Goal: Task Accomplishment & Management: Complete application form

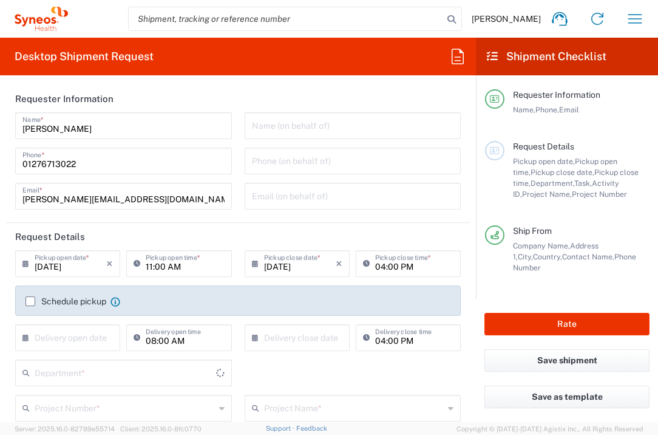
type input "[GEOGRAPHIC_DATA]"
type input "3235"
type input "[GEOGRAPHIC_DATA]"
type input "Syneos Health UK Limited"
click at [72, 342] on input "text" at bounding box center [71, 336] width 72 height 21
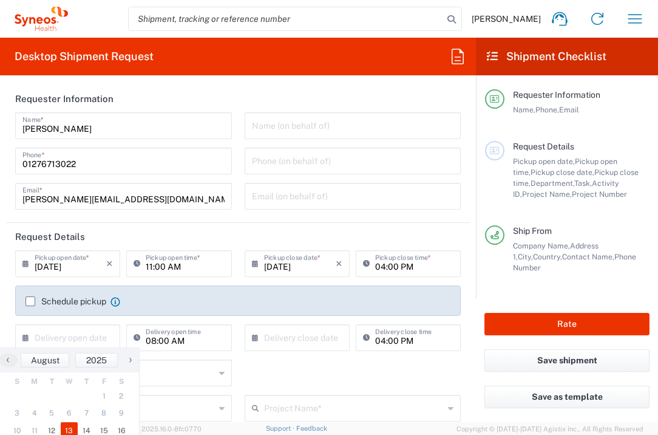
click at [63, 426] on span "13" at bounding box center [70, 430] width 18 height 17
type input "[DATE]"
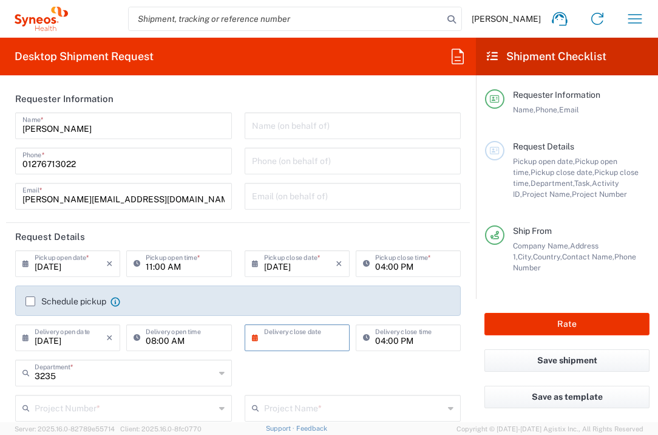
click at [303, 336] on input "text" at bounding box center [300, 336] width 72 height 21
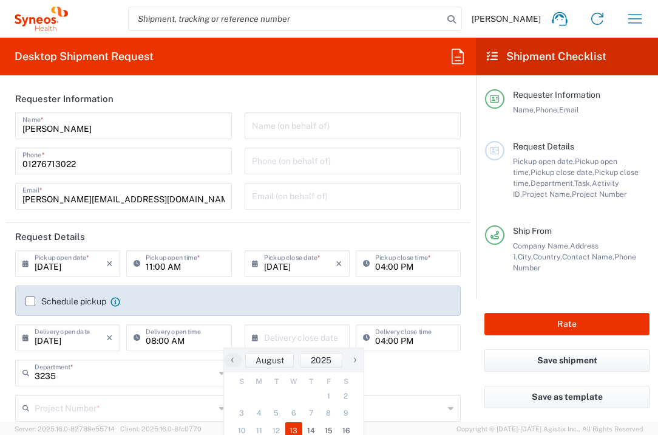
click at [290, 425] on span "13" at bounding box center [294, 430] width 18 height 17
type input "[DATE]"
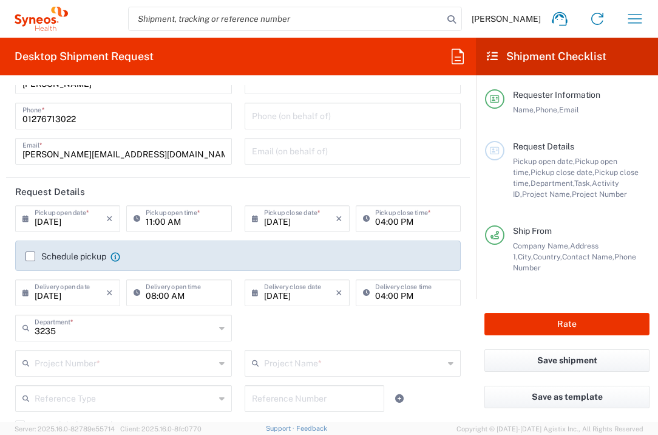
scroll to position [76, 0]
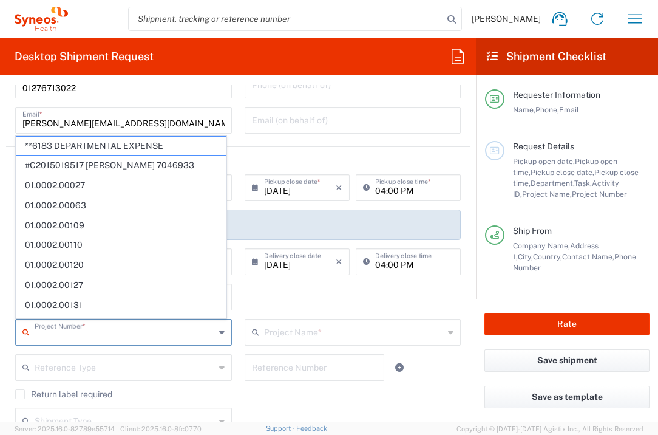
click at [172, 336] on input "text" at bounding box center [125, 331] width 180 height 21
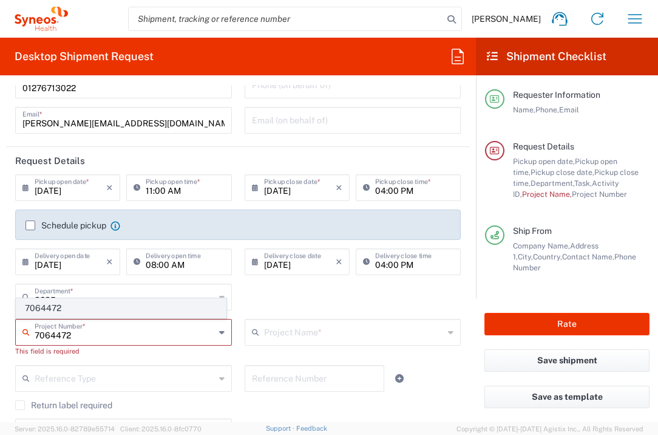
type input "7064472"
click at [131, 313] on span "7064472" at bounding box center [121, 308] width 210 height 19
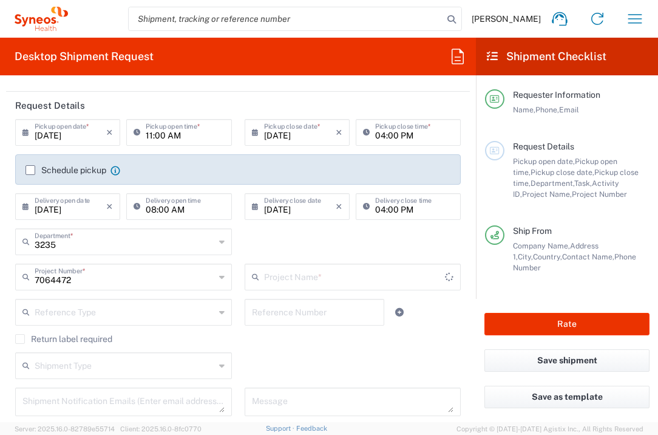
type input "Gilead 7064472"
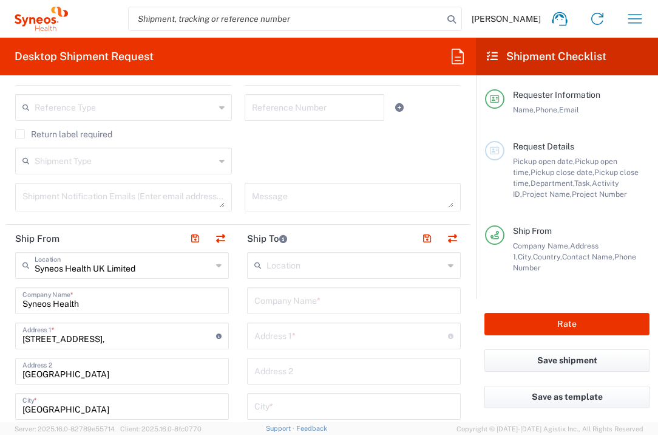
scroll to position [341, 0]
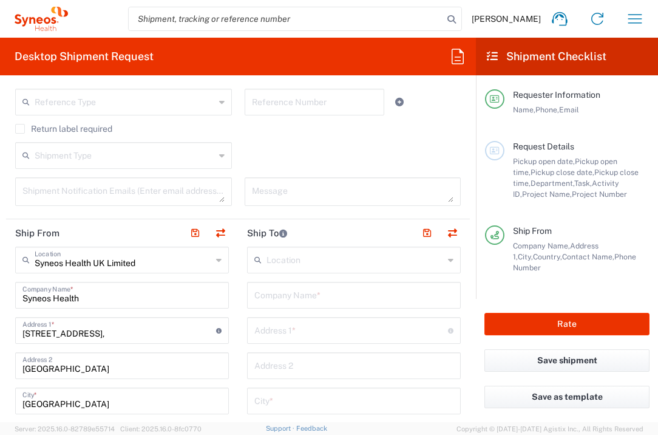
click at [308, 301] on input "text" at bounding box center [353, 294] width 199 height 21
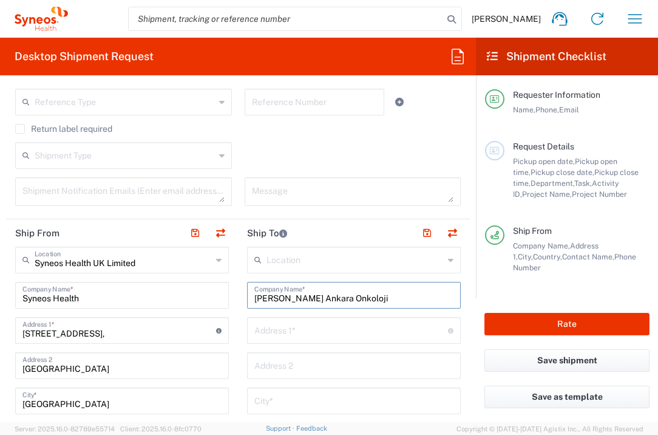
type input "[PERSON_NAME] Ankara Onkoloji"
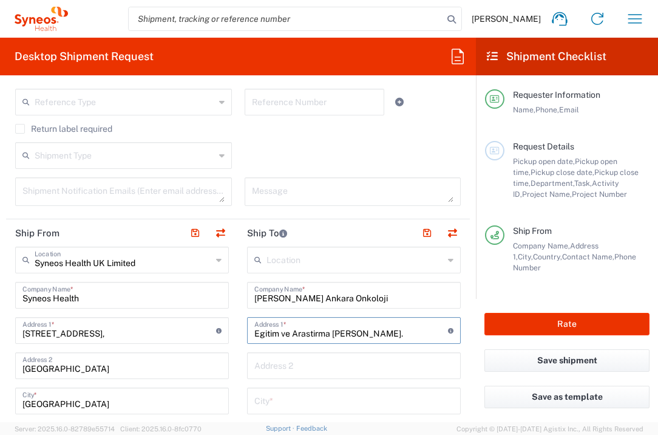
type input "Egitim ve Arastirma [PERSON_NAME]."
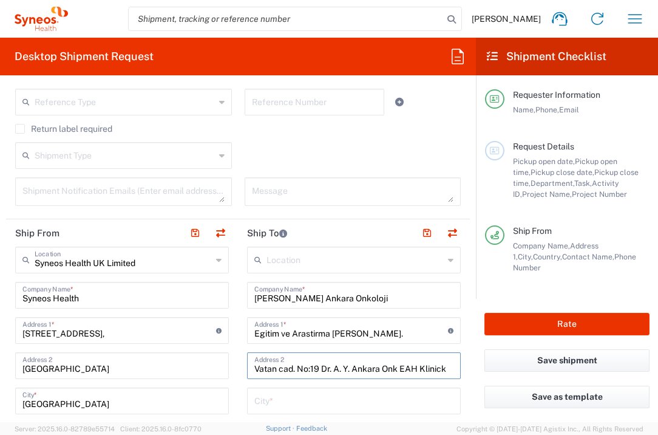
type input "Vatan cad. No:19 Dr. A. Y. Ankara Onk EAH Klinick"
type input "Y"
type input "[GEOGRAPHIC_DATA]"
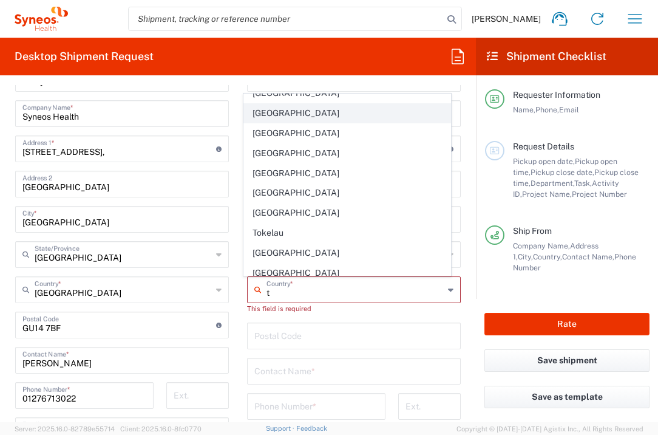
scroll to position [1453, 0]
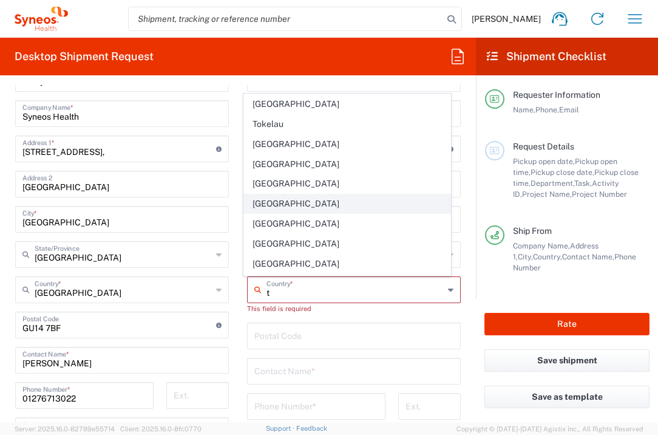
click at [261, 202] on span "[GEOGRAPHIC_DATA]" at bounding box center [347, 203] width 207 height 19
type input "[GEOGRAPHIC_DATA]"
type input "Sender/Shipper"
type input "Delivery Duty Paid"
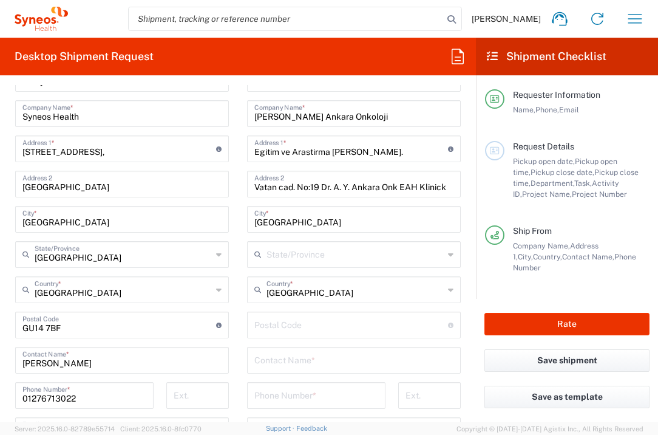
click at [277, 322] on input "undefined" at bounding box center [351, 323] width 194 height 21
type input "06200"
type input "[PERSON_NAME]"
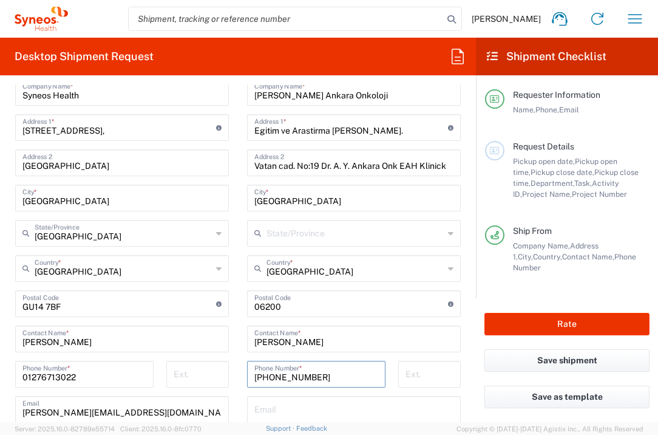
scroll to position [549, 0]
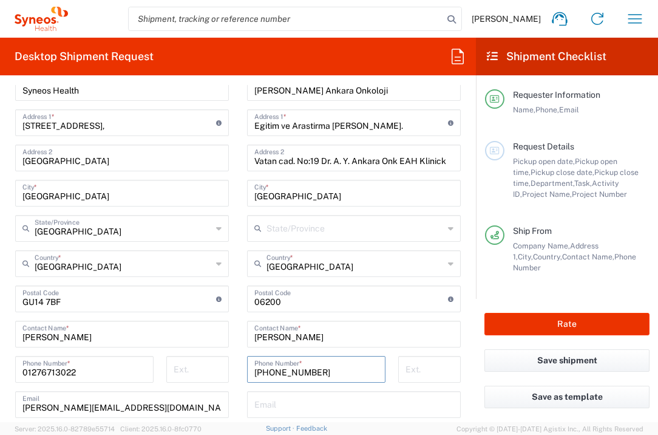
type input "[PHONE_NUMBER]"
click at [290, 405] on input "text" at bounding box center [353, 403] width 199 height 21
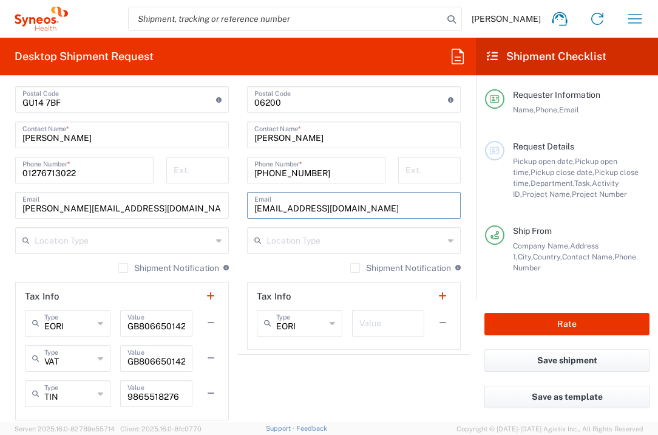
scroll to position [770, 0]
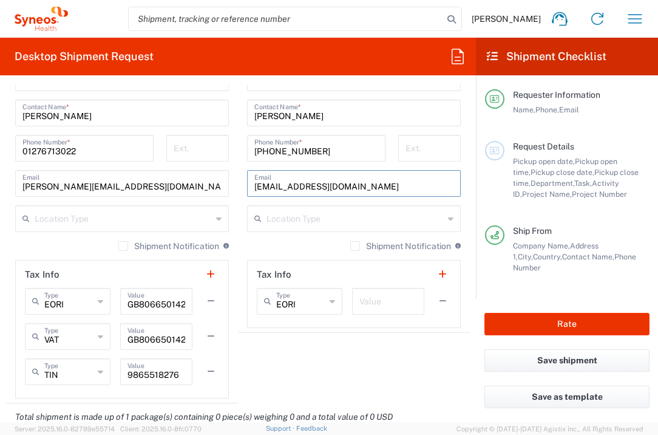
type input "[EMAIL_ADDRESS][DOMAIN_NAME]"
click at [381, 300] on input "text" at bounding box center [389, 300] width 58 height 21
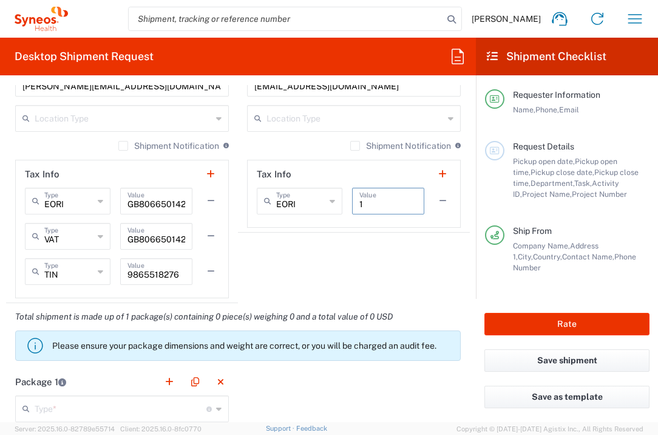
scroll to position [957, 0]
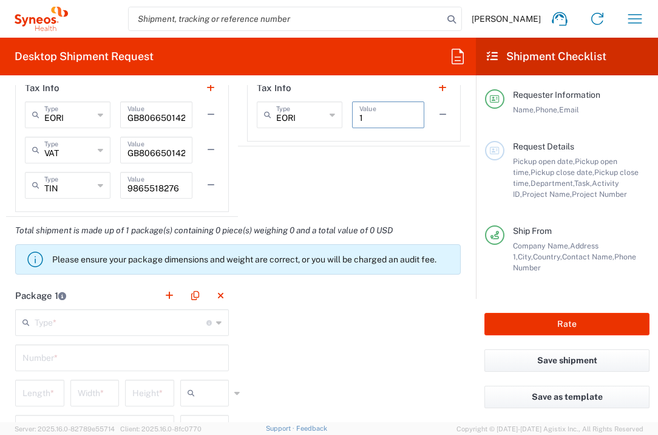
type input "1"
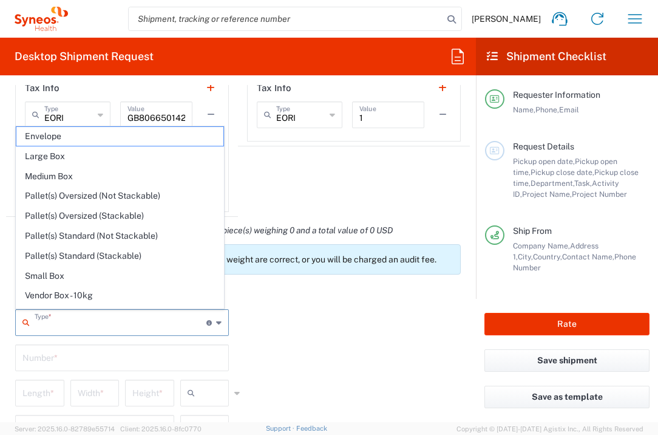
click at [161, 315] on input "text" at bounding box center [121, 321] width 172 height 21
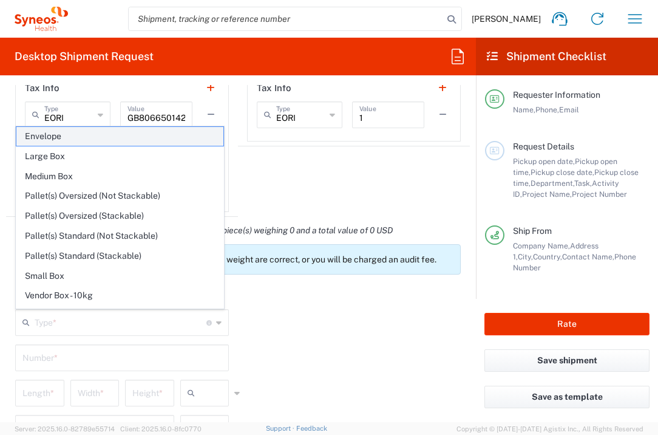
click at [107, 138] on span "Envelope" at bounding box center [119, 136] width 207 height 19
type input "Envelope"
type input "1"
type input "9.5"
type input "12.5"
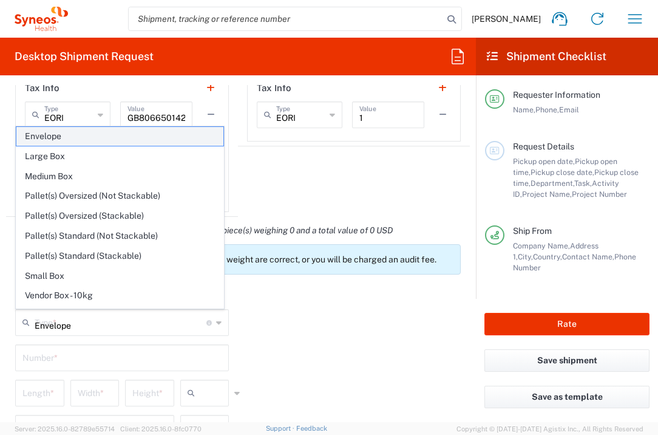
type input "0.25"
type input "in"
type input "0.45"
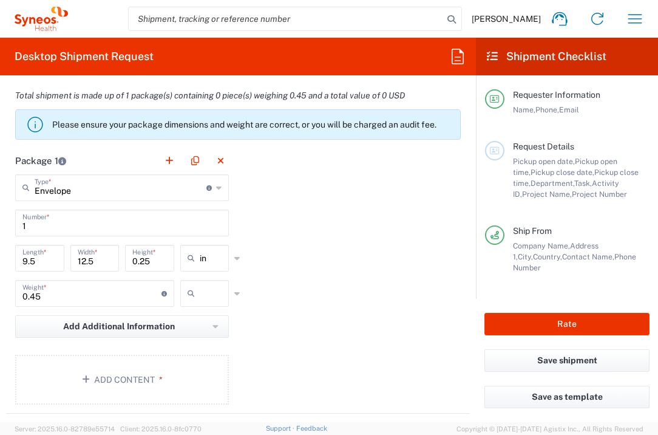
scroll to position [1097, 0]
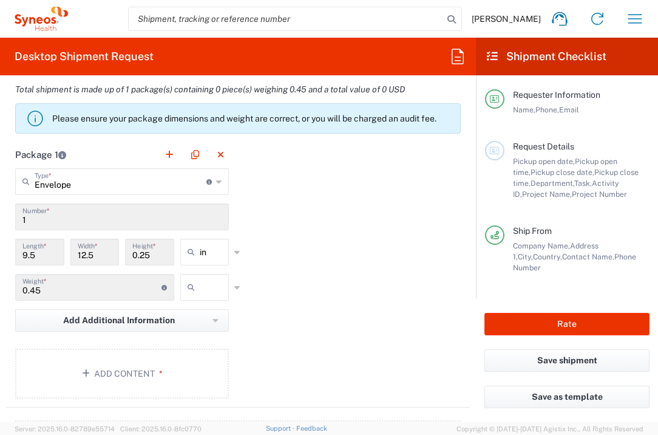
click at [205, 292] on input "text" at bounding box center [215, 287] width 30 height 19
click at [210, 335] on span "lbs" at bounding box center [201, 333] width 46 height 19
type input "lbs"
click at [180, 360] on button "Add Content *" at bounding box center [122, 374] width 214 height 50
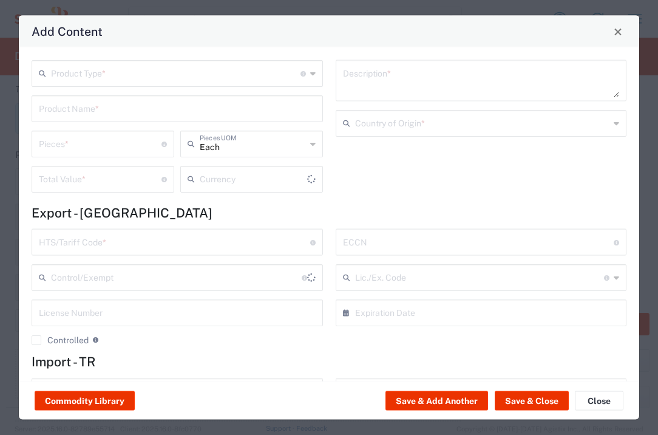
type input "US Dollar"
click at [195, 78] on input "text" at bounding box center [176, 72] width 250 height 21
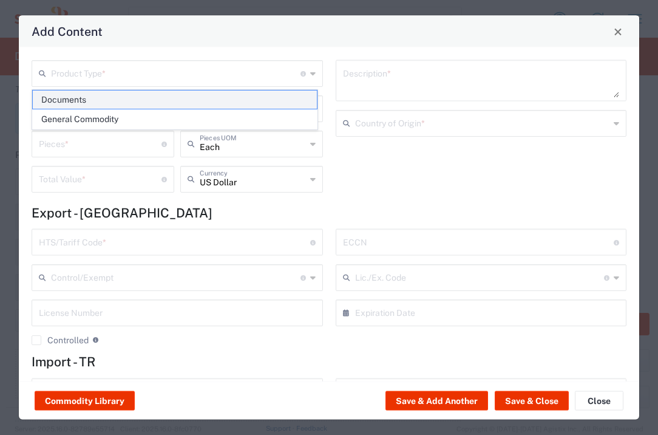
click at [180, 103] on span "Documents" at bounding box center [175, 99] width 284 height 19
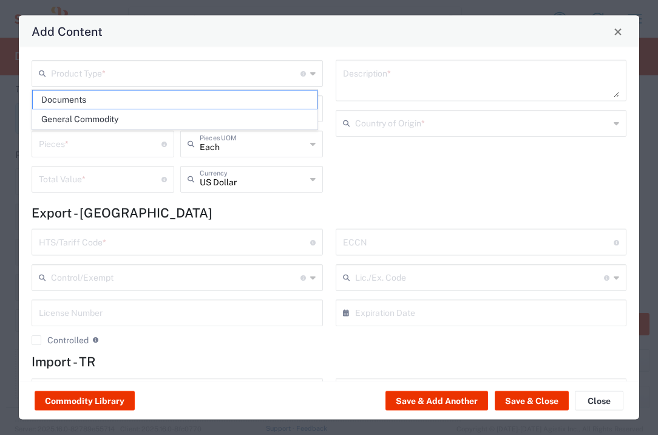
type input "Documents"
type input "1"
type textarea "Documents"
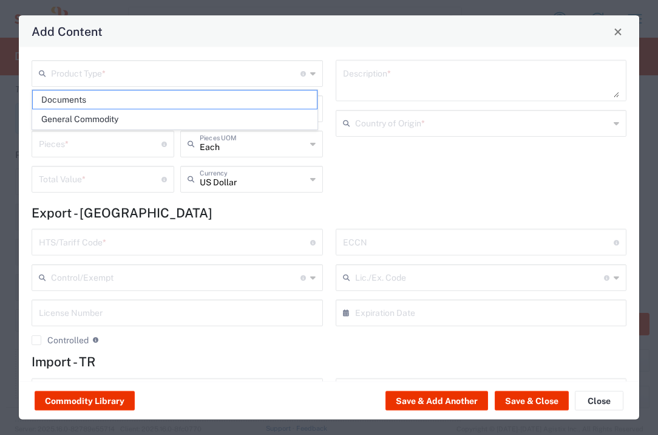
type input "[GEOGRAPHIC_DATA]"
type input "0000.00.0000"
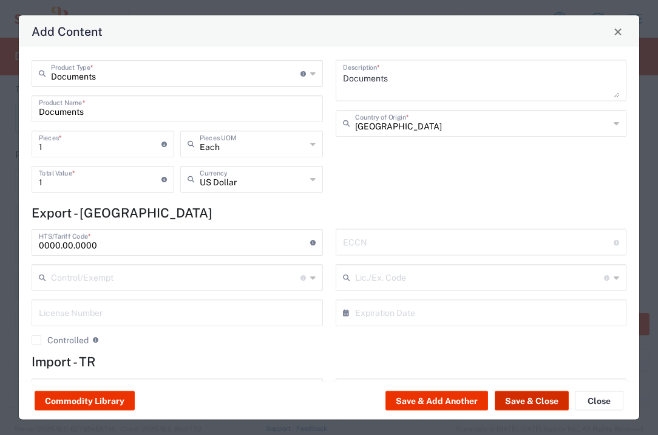
click at [524, 401] on button "Save & Close" at bounding box center [532, 400] width 74 height 19
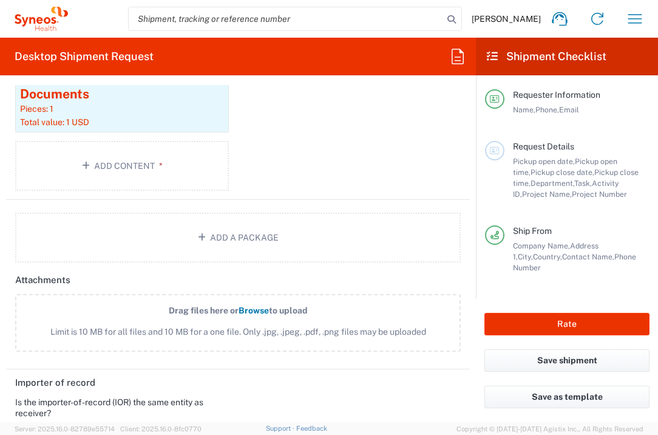
scroll to position [1677, 0]
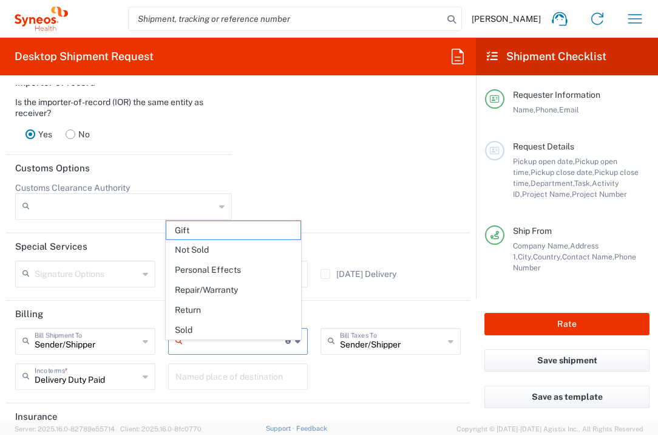
click at [247, 351] on input "text" at bounding box center [237, 340] width 98 height 21
click at [241, 245] on span "Not Sold" at bounding box center [233, 250] width 135 height 19
type input "Not Sold"
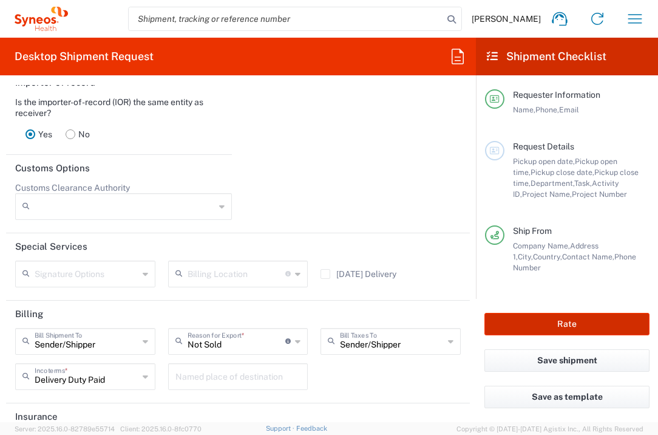
click at [558, 323] on button "Rate" at bounding box center [567, 324] width 165 height 22
type input "7064472"
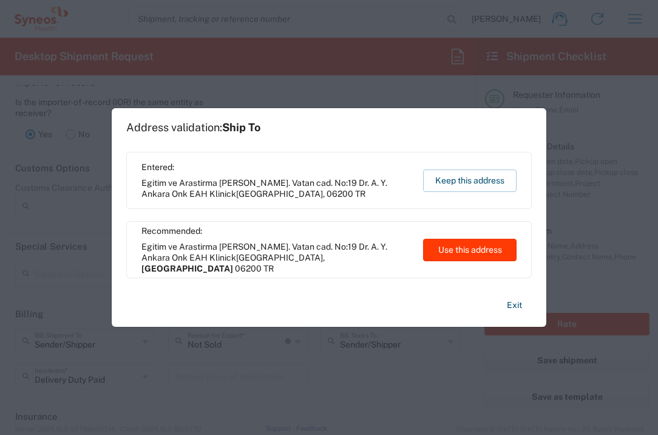
click at [488, 247] on button "Use this address" at bounding box center [470, 250] width 94 height 22
type input "[GEOGRAPHIC_DATA]"
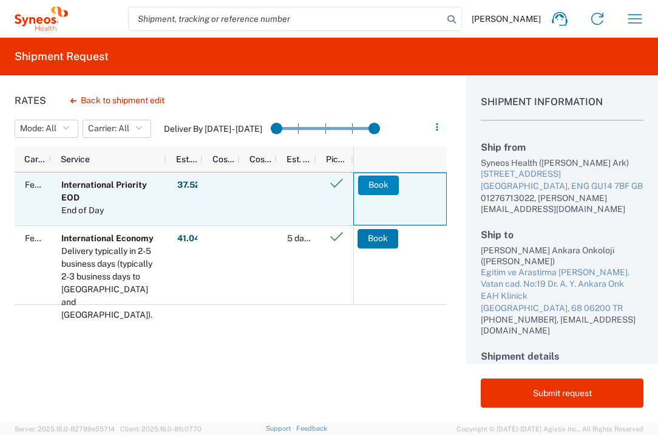
click at [369, 184] on button "Book" at bounding box center [378, 185] width 41 height 19
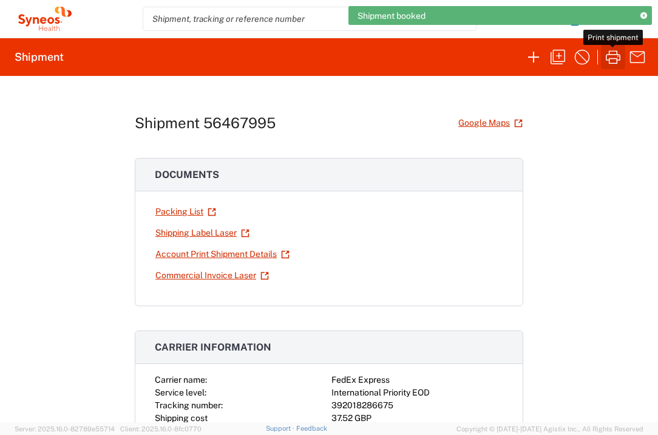
click at [615, 56] on icon "button" at bounding box center [613, 56] width 19 height 19
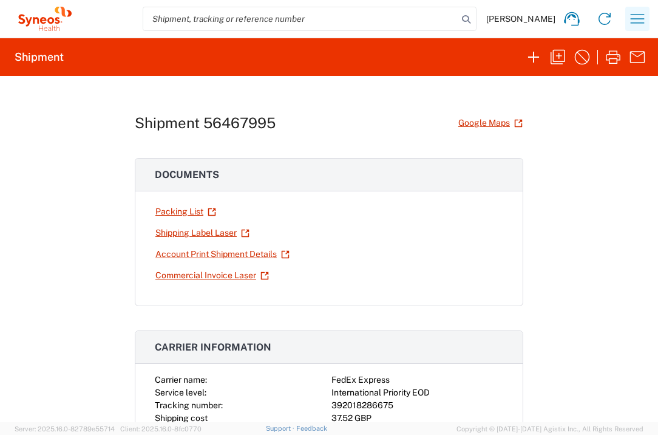
click at [633, 20] on icon "button" at bounding box center [637, 18] width 19 height 19
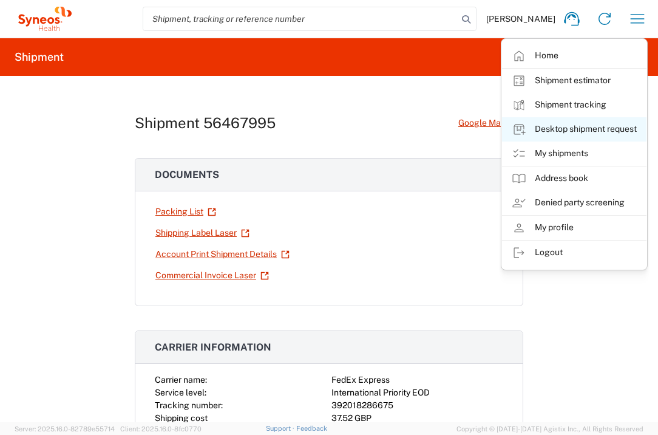
click at [602, 128] on link "Desktop shipment request" at bounding box center [574, 129] width 145 height 24
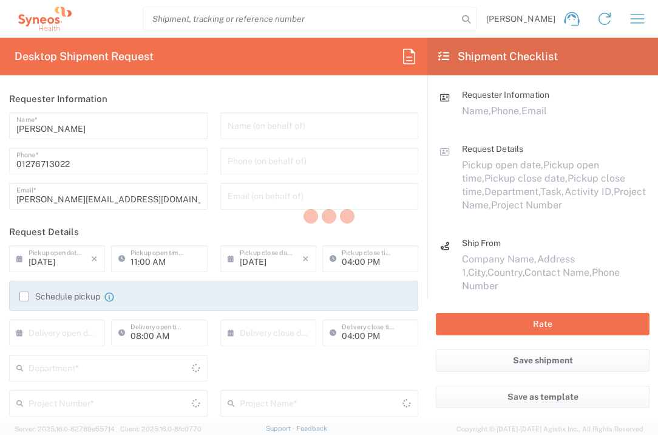
type input "3235"
type input "[GEOGRAPHIC_DATA]"
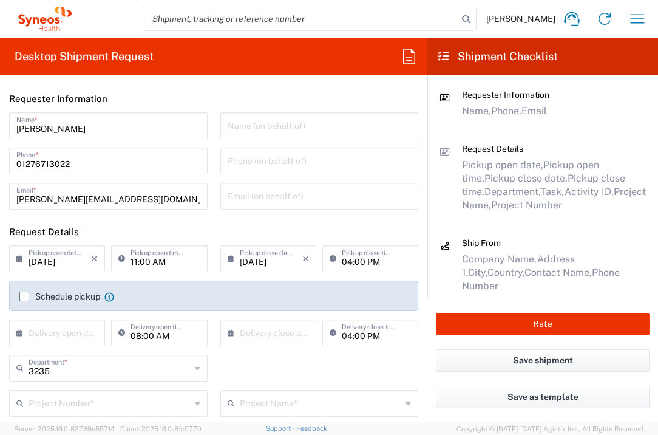
click at [99, 334] on div "× Delivery open date" at bounding box center [57, 332] width 96 height 27
click at [89, 331] on div "× Delivery open date" at bounding box center [57, 332] width 96 height 27
click at [69, 333] on input "text" at bounding box center [60, 331] width 63 height 21
click at [56, 425] on span "13" at bounding box center [59, 425] width 18 height 17
type input "[DATE]"
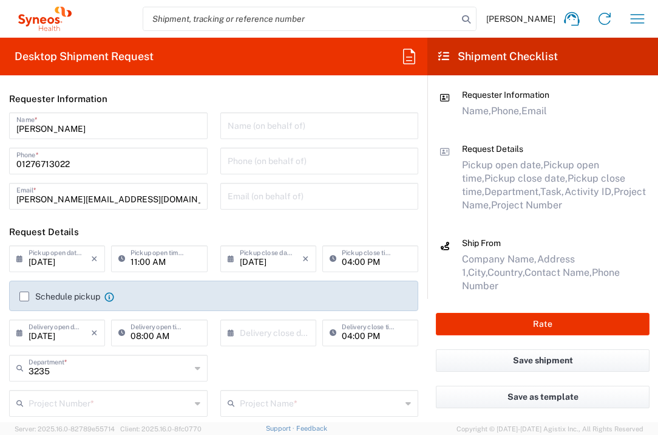
click at [240, 329] on input "text" at bounding box center [271, 331] width 63 height 21
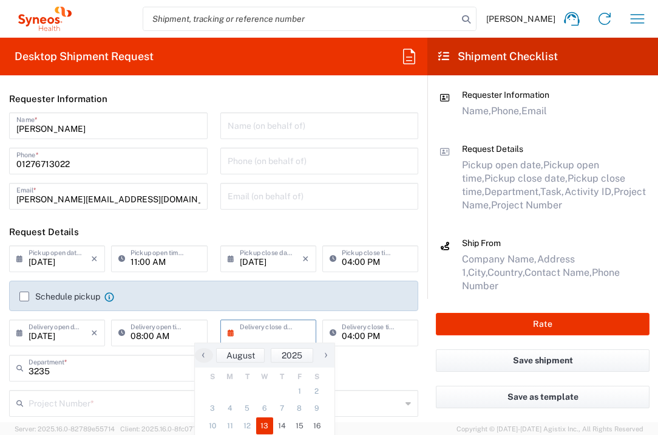
click at [262, 421] on span "13" at bounding box center [265, 425] width 18 height 17
type input "[DATE]"
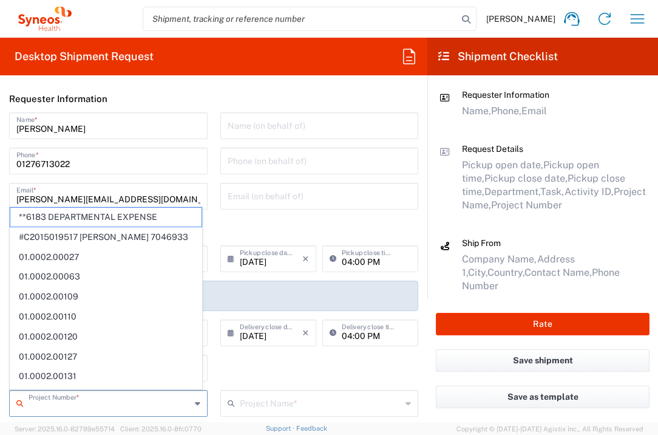
click at [152, 406] on input "text" at bounding box center [110, 402] width 162 height 21
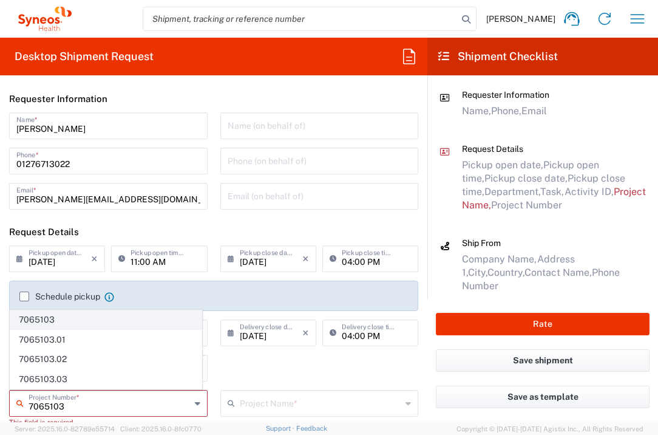
type input "7065103"
click at [112, 318] on span "7065103" at bounding box center [105, 319] width 191 height 19
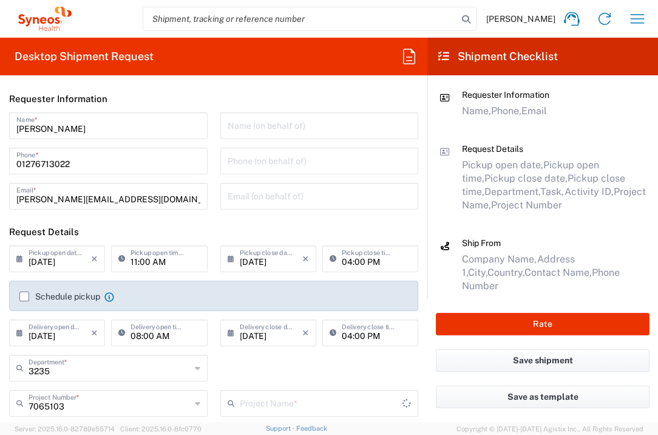
type input "Vir 7065103"
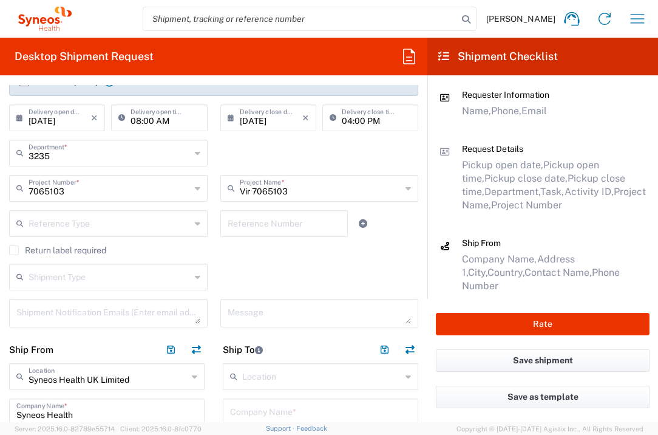
scroll to position [417, 0]
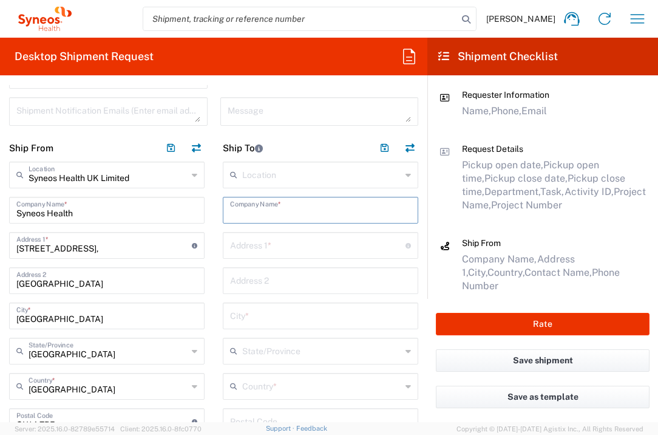
click at [298, 203] on input "text" at bounding box center [320, 209] width 181 height 21
click at [239, 213] on input "Uni Frankfurt Studienzentrale" at bounding box center [320, 209] width 181 height 21
drag, startPoint x: 282, startPoint y: 213, endPoint x: 389, endPoint y: 206, distance: 107.1
click at [388, 206] on input "Uni Frankfurt Studienzentrale" at bounding box center [320, 209] width 181 height 21
drag, startPoint x: 375, startPoint y: 213, endPoint x: 281, endPoint y: 211, distance: 93.6
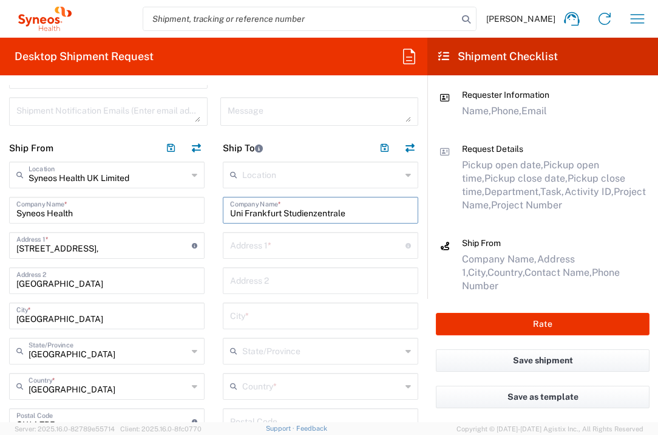
click at [281, 211] on input "Uni Frankfurt Studienzentrale" at bounding box center [320, 209] width 181 height 21
type input "Universitatsmedizin [GEOGRAPHIC_DATA]"
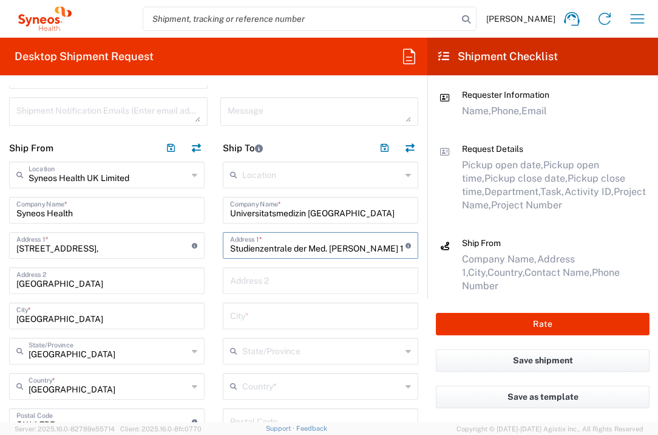
type input "Studienzentrale der Med. [PERSON_NAME] 1"
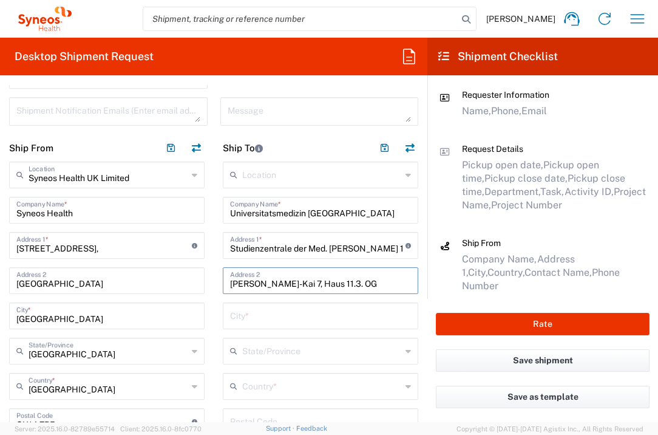
type input "[PERSON_NAME]-Kai 7, Haus 11.3. OG"
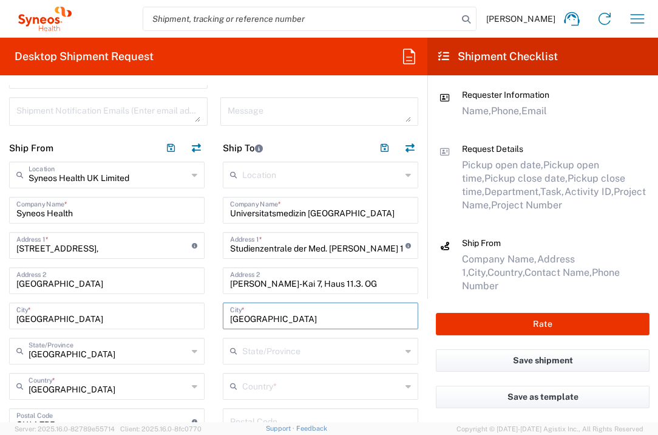
type input "[GEOGRAPHIC_DATA]"
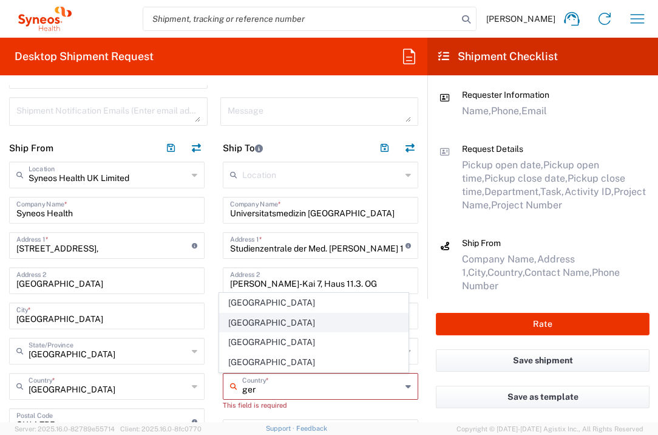
click at [230, 326] on span "[GEOGRAPHIC_DATA]" at bounding box center [314, 322] width 189 height 19
type input "[GEOGRAPHIC_DATA]"
type input "Sender/Shipper"
type input "Delivery Duty Paid"
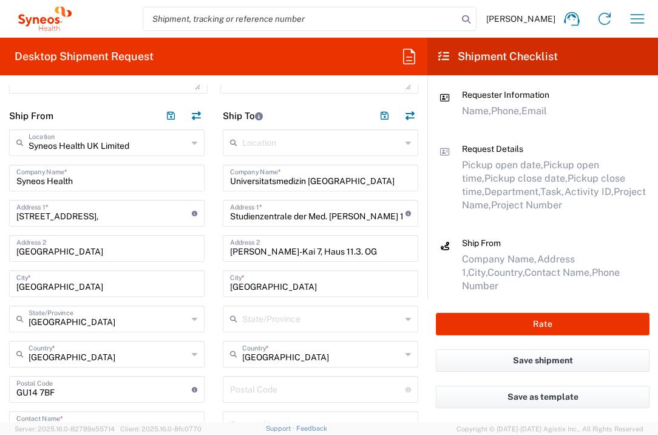
scroll to position [449, 0]
click at [259, 392] on input "undefined" at bounding box center [318, 388] width 176 height 21
type input "60590"
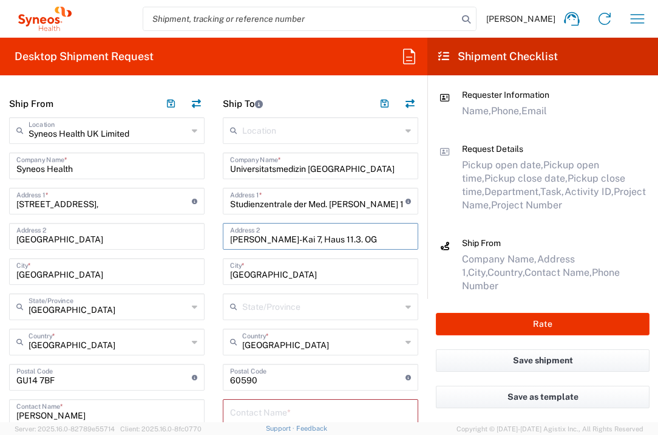
click at [341, 240] on input "[PERSON_NAME]-Kai 7, Haus 11.3. OG" at bounding box center [320, 235] width 181 height 21
type input "[PERSON_NAME]-Kai 7, Haus 11, 3. OG"
click at [284, 409] on input "text" at bounding box center [320, 411] width 181 height 21
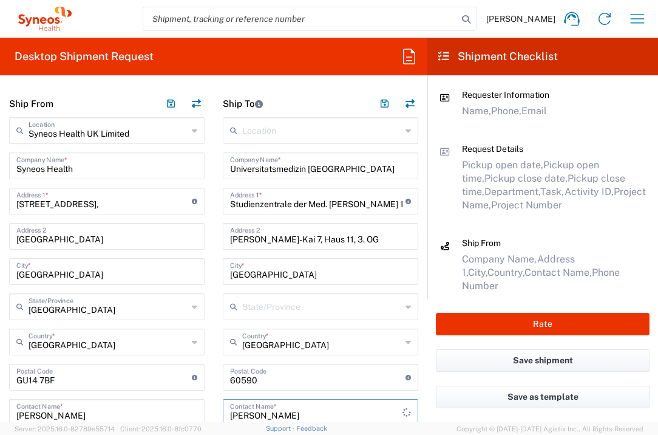
type input "[PERSON_NAME]"
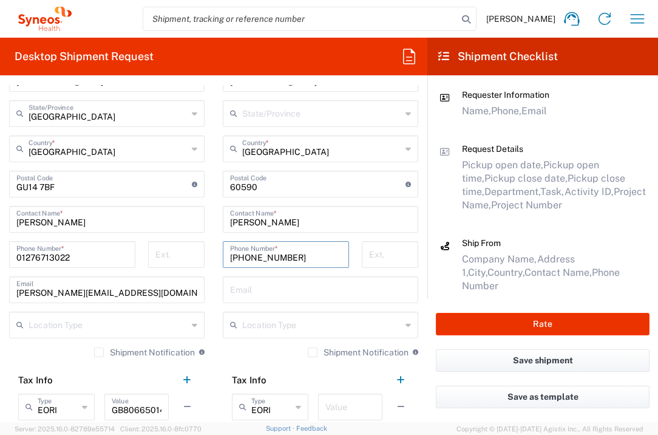
type input "[PHONE_NUMBER]"
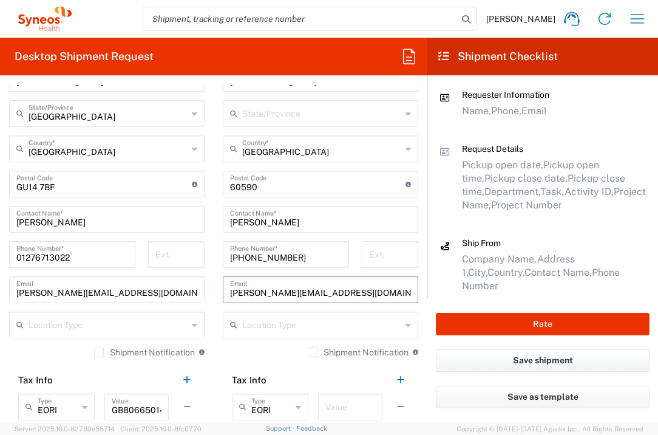
type input "[PERSON_NAME][EMAIL_ADDRESS][DOMAIN_NAME]"
click at [337, 407] on input "text" at bounding box center [351, 405] width 50 height 21
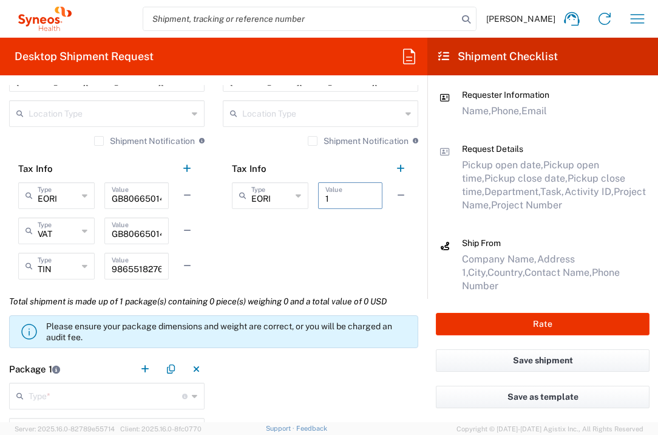
scroll to position [967, 0]
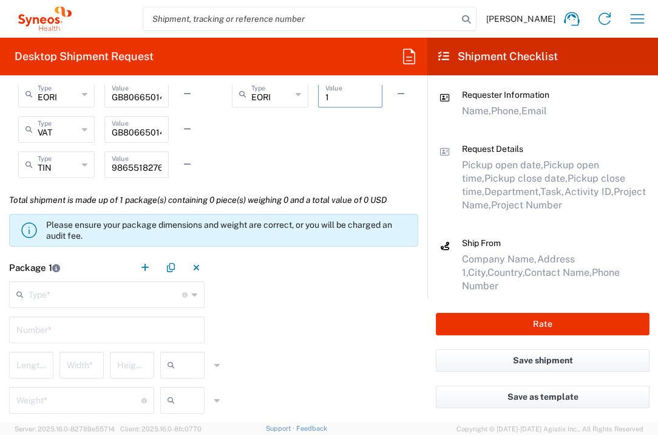
type input "1"
click at [139, 302] on input "text" at bounding box center [106, 293] width 154 height 21
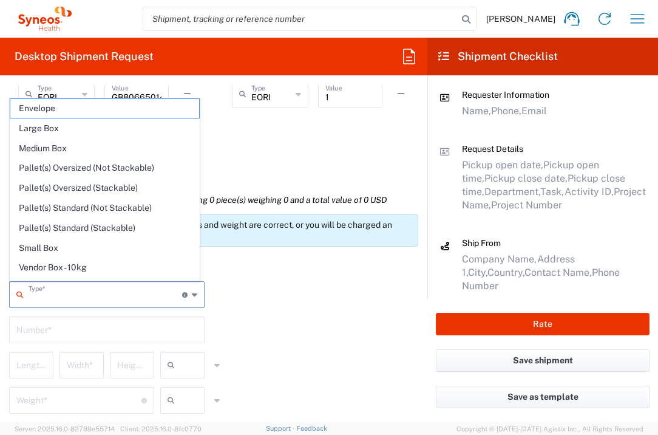
click at [96, 110] on span "Envelope" at bounding box center [104, 108] width 189 height 19
type input "Envelope"
type input "1"
type input "9.5"
type input "12.5"
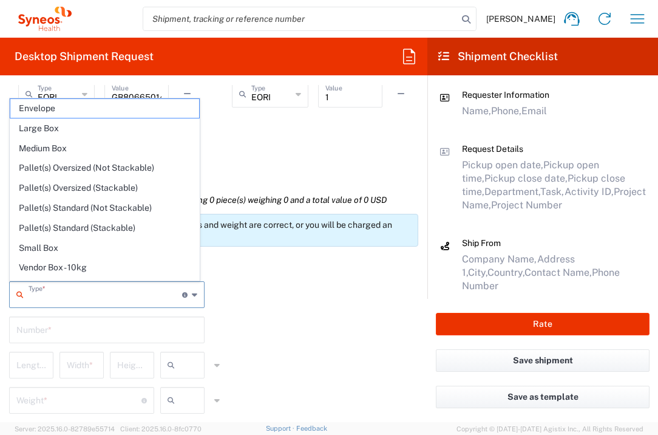
type input "0.25"
type input "in"
type input "0.45"
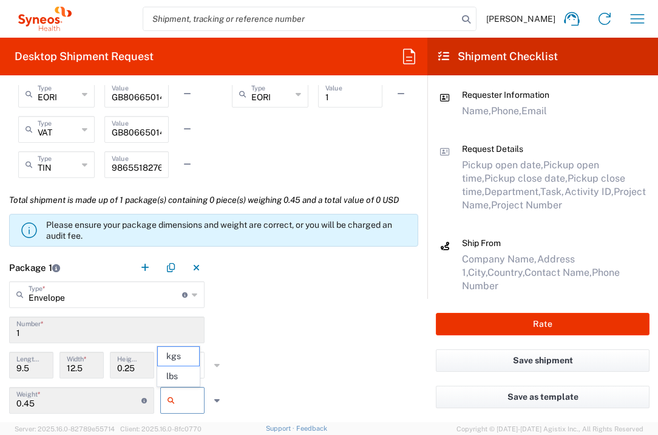
click at [184, 398] on input "text" at bounding box center [195, 400] width 30 height 19
click at [186, 375] on span "lbs" at bounding box center [178, 376] width 41 height 19
type input "lbs"
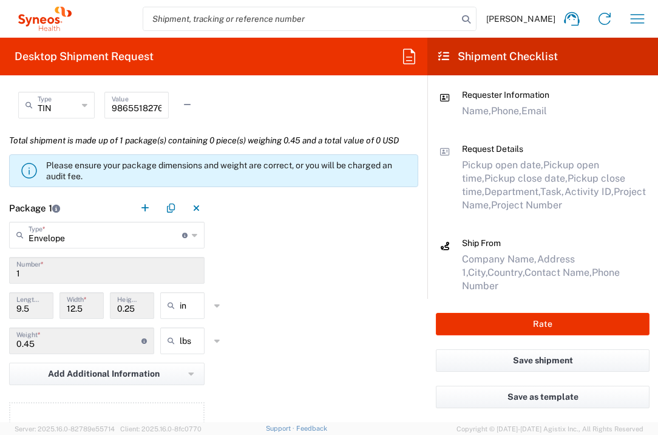
scroll to position [1141, 0]
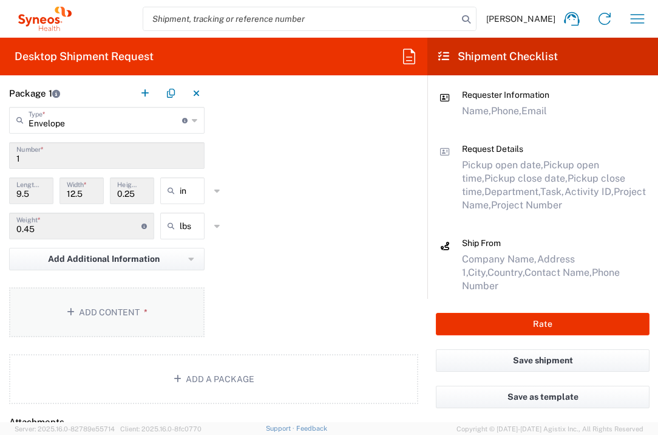
click at [148, 299] on button "Add Content *" at bounding box center [107, 312] width 196 height 50
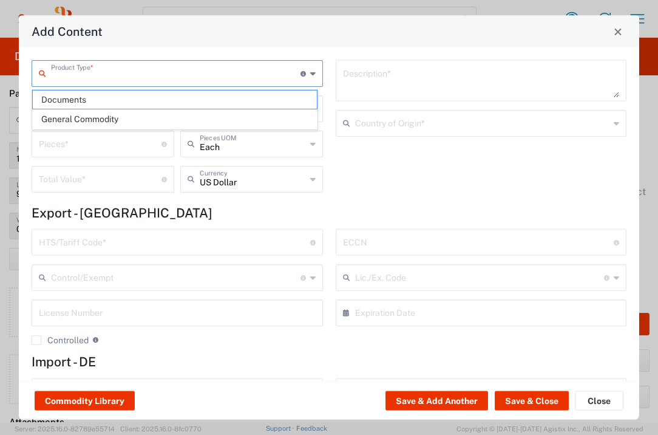
click at [175, 70] on input "text" at bounding box center [176, 72] width 250 height 21
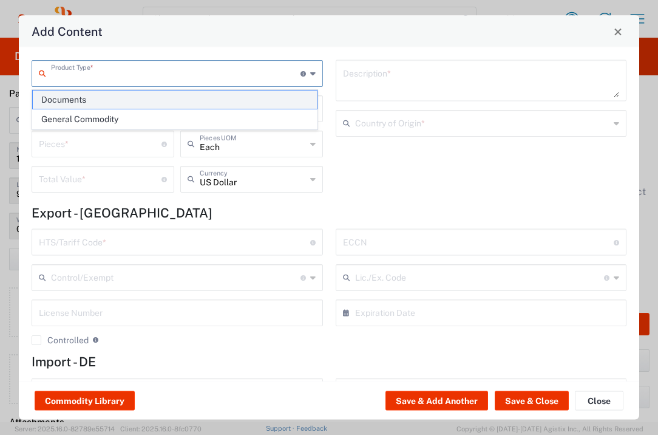
click at [162, 94] on span "Documents" at bounding box center [175, 99] width 284 height 19
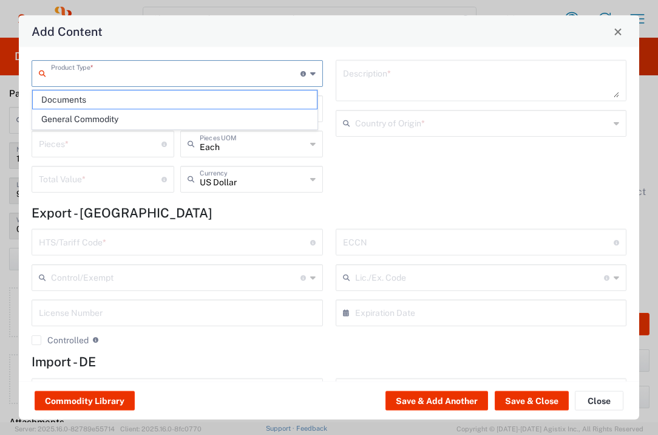
type input "Documents"
type input "1"
type textarea "Documents"
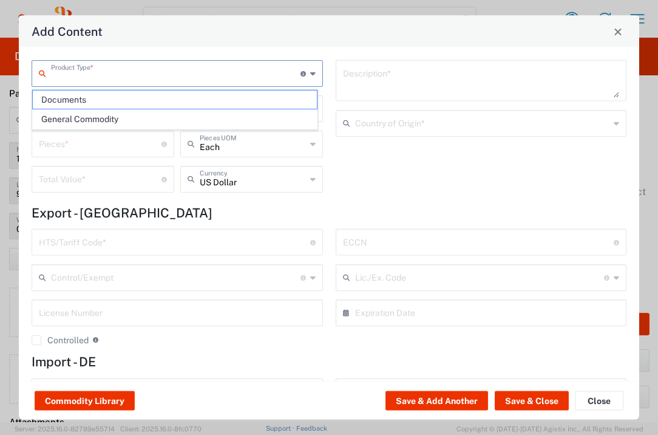
type input "[GEOGRAPHIC_DATA]"
type input "0000.00.0000"
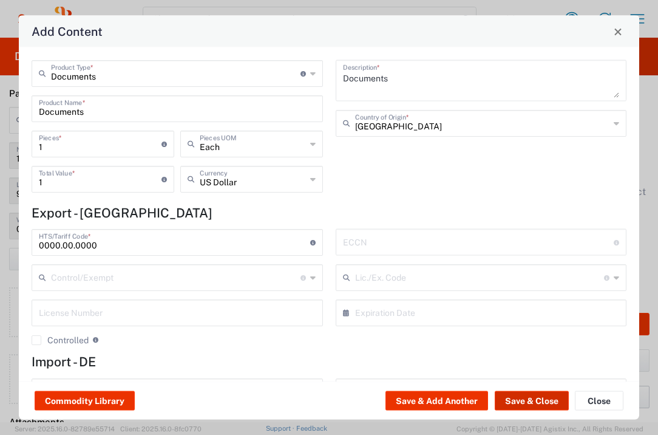
click at [522, 395] on button "Save & Close" at bounding box center [532, 400] width 74 height 19
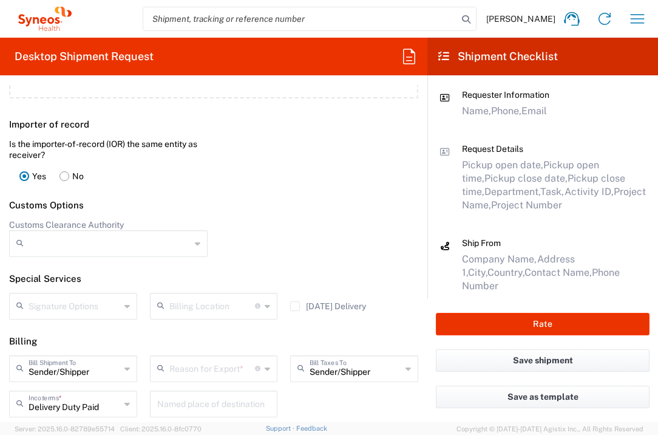
scroll to position [1698, 0]
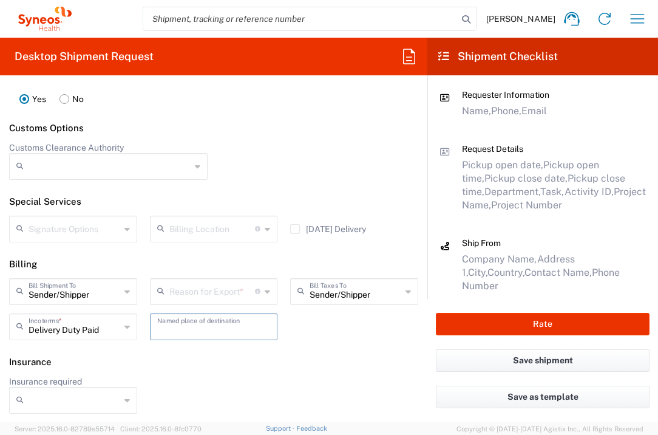
click at [227, 322] on input "text" at bounding box center [214, 325] width 114 height 21
click at [220, 393] on div "Insurance required No Yes" at bounding box center [214, 399] width 422 height 46
click at [233, 299] on input "text" at bounding box center [212, 290] width 86 height 21
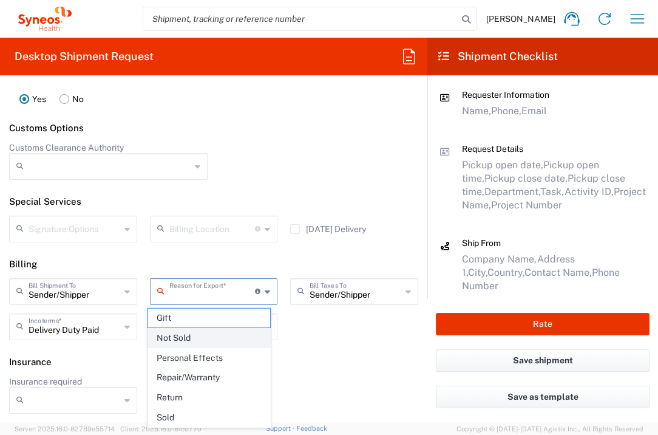
click at [228, 330] on span "Not Sold" at bounding box center [209, 338] width 123 height 19
type input "Not Sold"
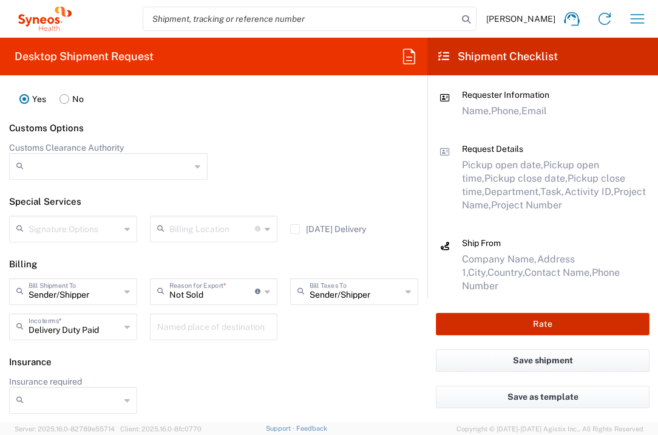
click at [483, 333] on button "Rate" at bounding box center [543, 324] width 214 height 22
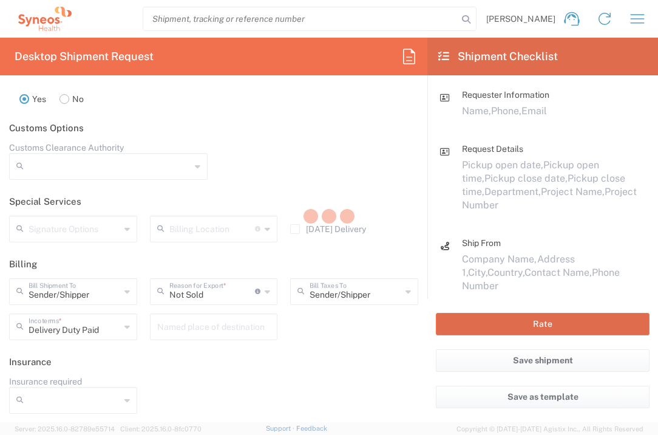
type input "7065103"
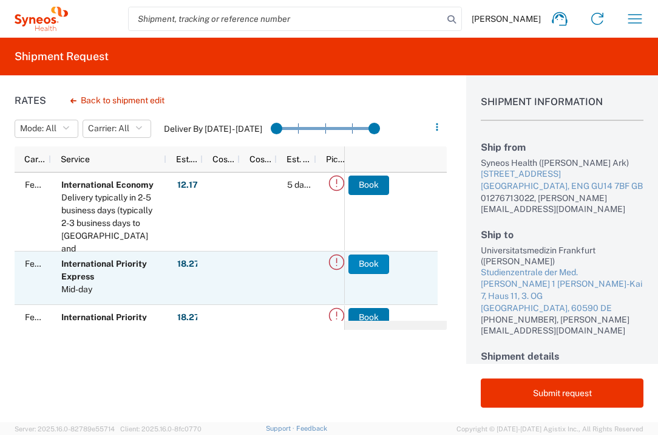
click at [360, 260] on button "Book" at bounding box center [369, 263] width 41 height 19
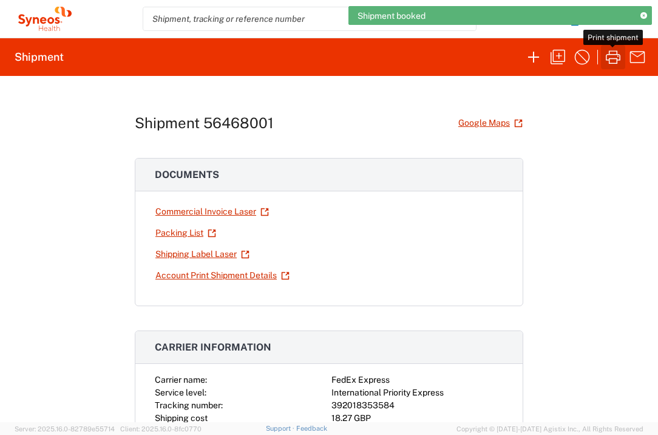
click at [612, 58] on icon "button" at bounding box center [613, 56] width 15 height 13
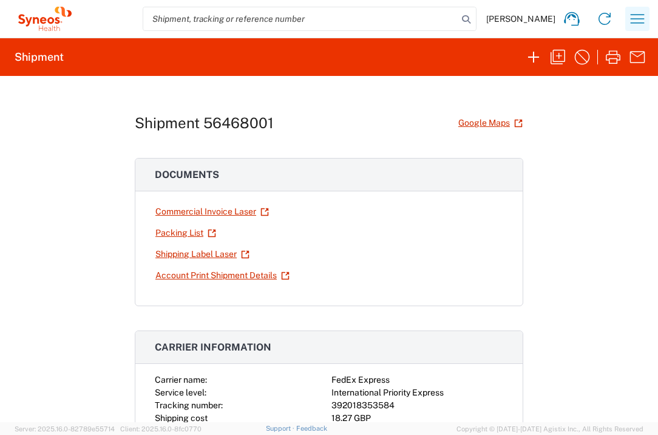
click at [630, 21] on icon "button" at bounding box center [637, 18] width 19 height 19
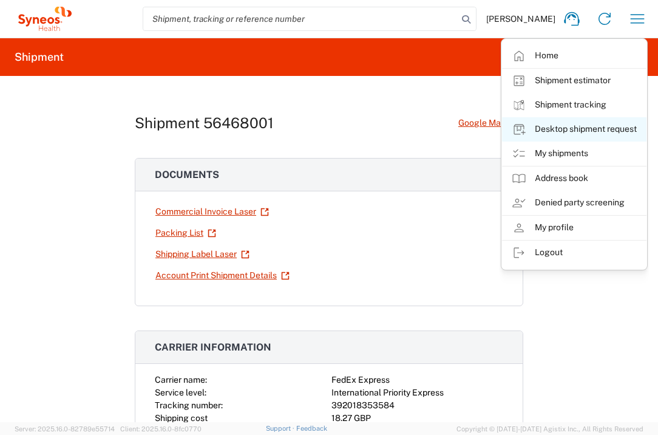
click at [605, 132] on link "Desktop shipment request" at bounding box center [574, 129] width 145 height 24
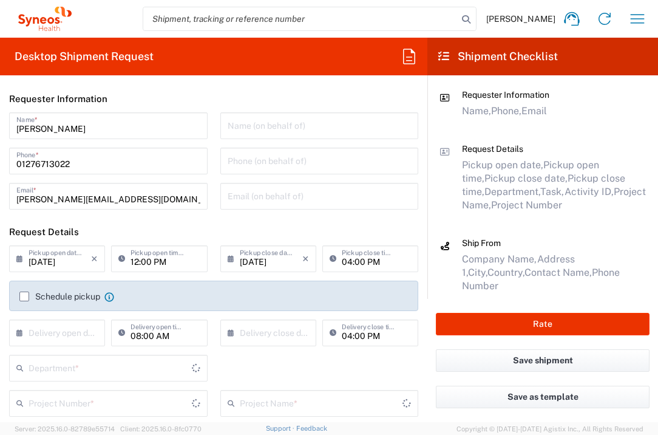
type input "[GEOGRAPHIC_DATA]"
type input "3235"
click at [72, 335] on input "text" at bounding box center [60, 331] width 63 height 21
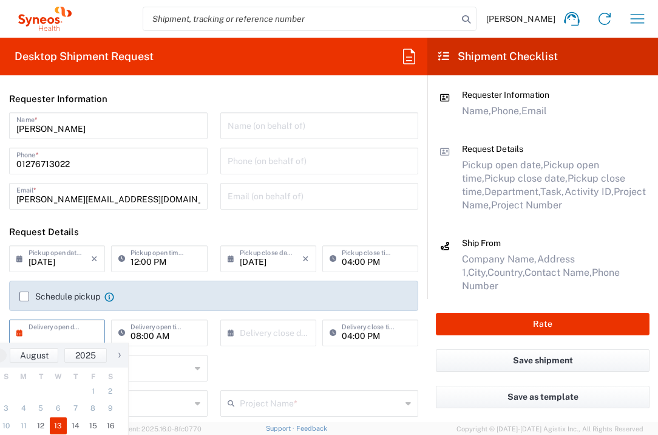
click at [62, 423] on span "13" at bounding box center [59, 425] width 18 height 17
type input "[DATE]"
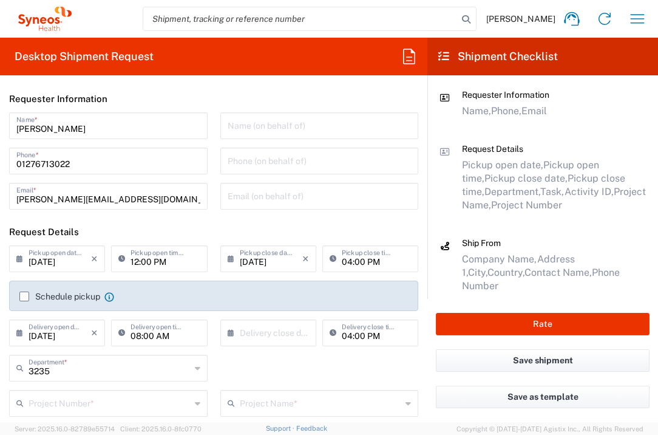
click at [282, 331] on input "text" at bounding box center [271, 331] width 63 height 21
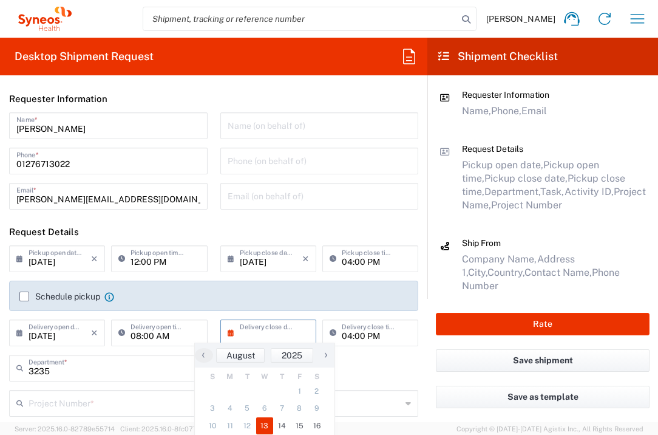
click at [270, 423] on span "13" at bounding box center [265, 425] width 18 height 17
type input "[DATE]"
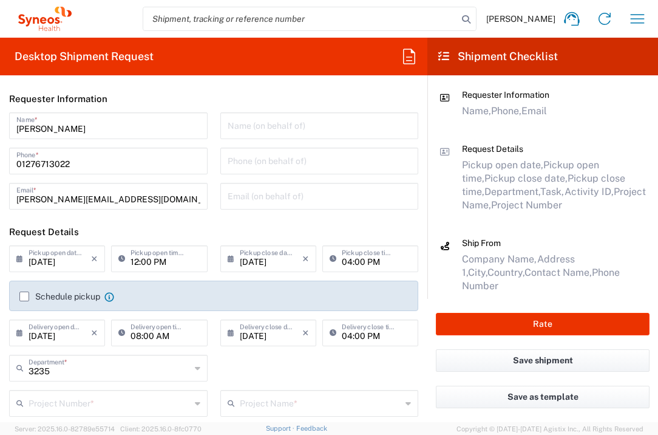
click at [145, 403] on input "text" at bounding box center [110, 402] width 162 height 21
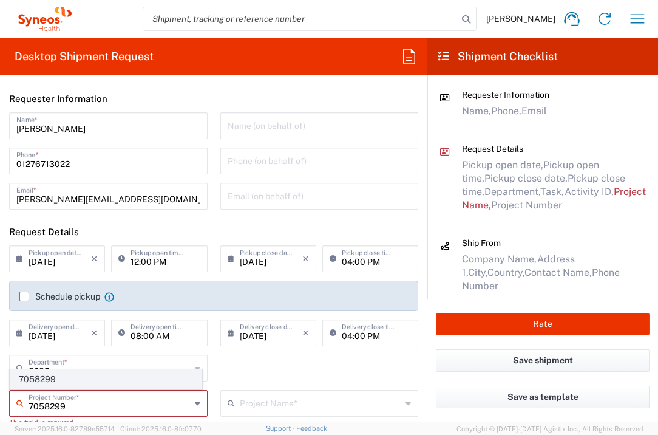
type input "7058299"
click at [94, 380] on span "7058299" at bounding box center [105, 379] width 191 height 19
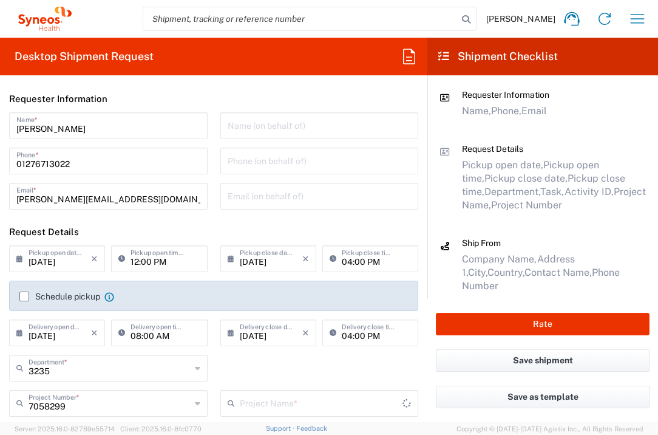
type input "Vir 7058299"
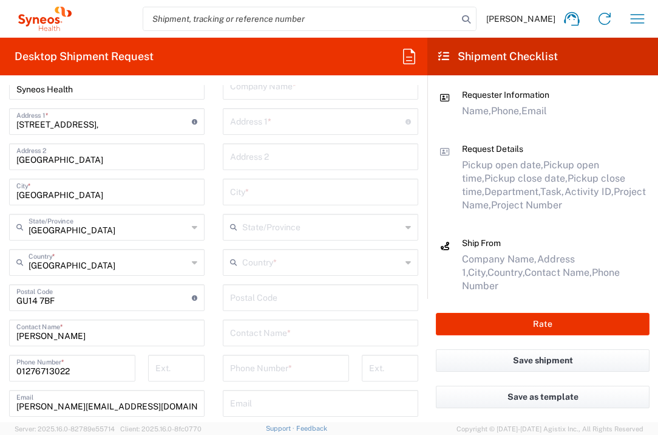
scroll to position [508, 0]
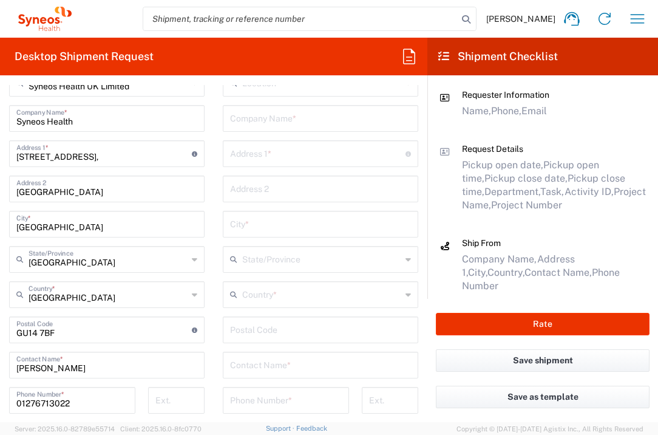
click at [339, 123] on input "text" at bounding box center [320, 117] width 181 height 21
type input "Koc Universitesi Hastanesi"
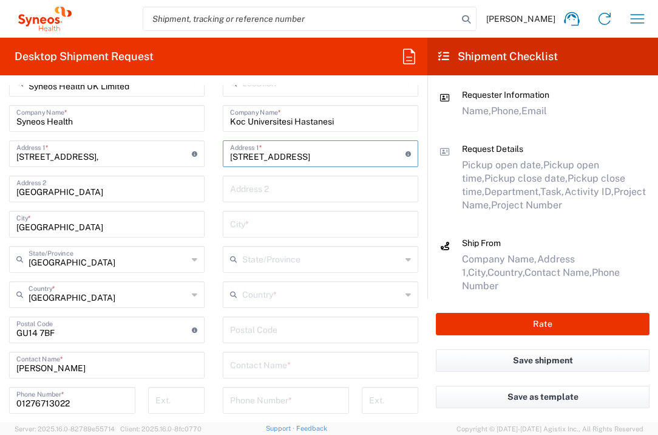
type input "[STREET_ADDRESS]"
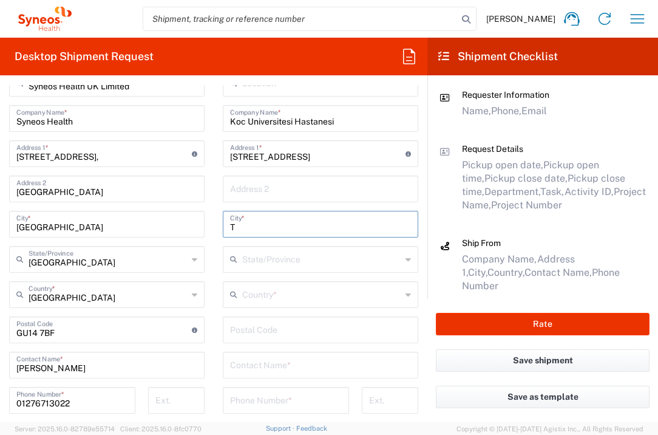
type input "T"
click at [336, 157] on input "[STREET_ADDRESS]" at bounding box center [318, 152] width 176 height 21
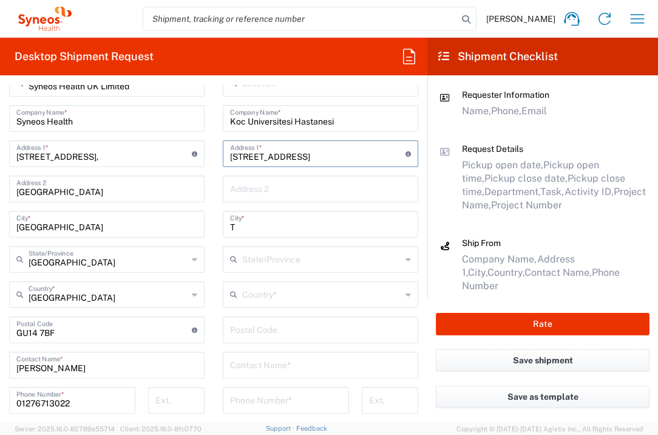
type input "[STREET_ADDRESS]"
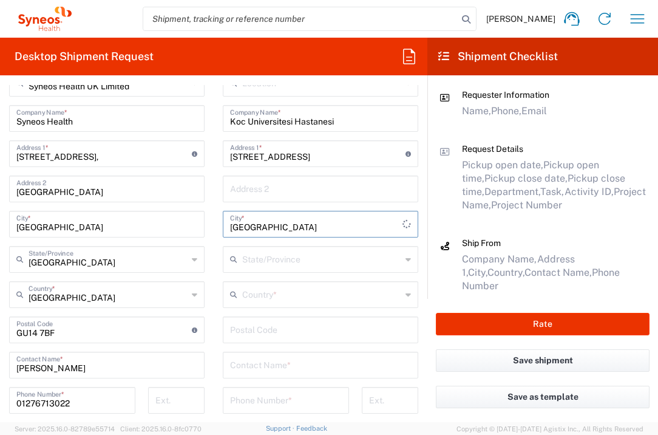
type input "[GEOGRAPHIC_DATA]"
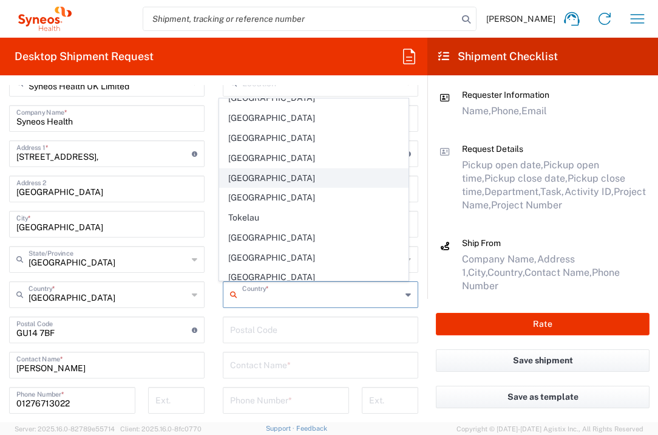
scroll to position [4517, 0]
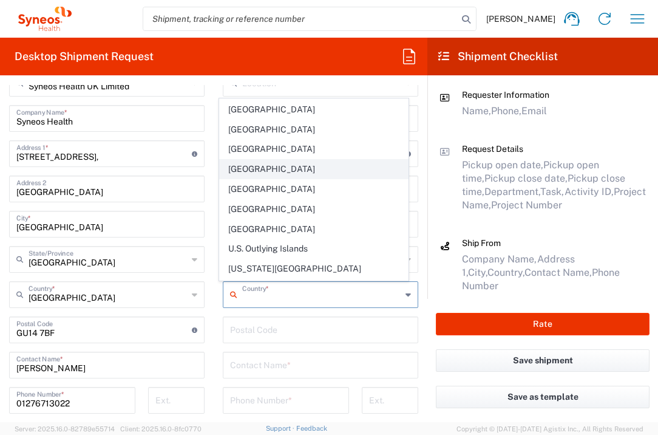
click at [251, 160] on span "[GEOGRAPHIC_DATA]" at bounding box center [314, 169] width 189 height 19
type input "[GEOGRAPHIC_DATA]"
type input "Sender/Shipper"
type input "Delivery Duty Paid"
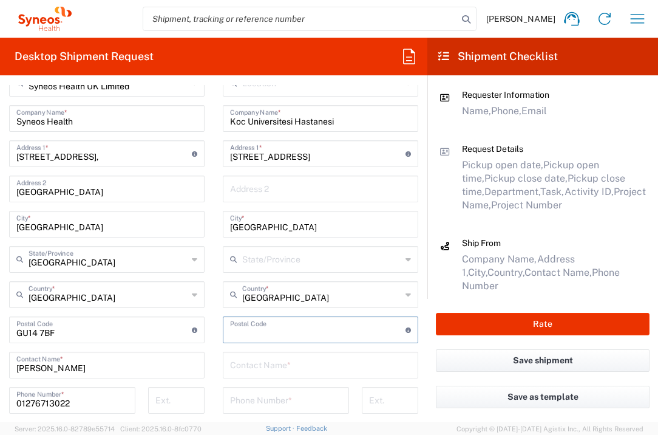
click at [287, 321] on input "undefined" at bounding box center [318, 328] width 176 height 21
type input "34010"
click at [296, 357] on input "text" at bounding box center [320, 363] width 181 height 21
type input "[PERSON_NAME]"
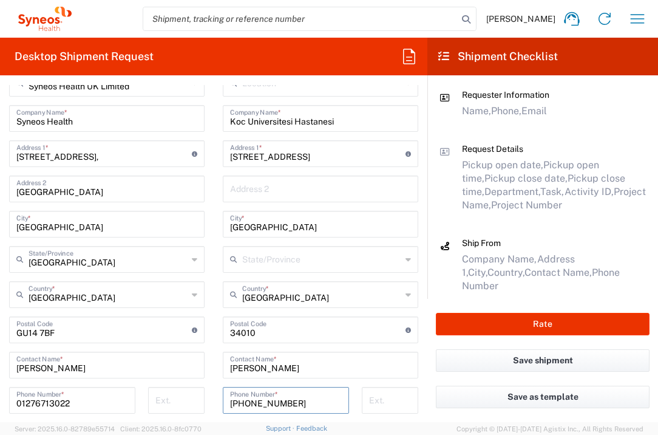
type input "[PHONE_NUMBER]"
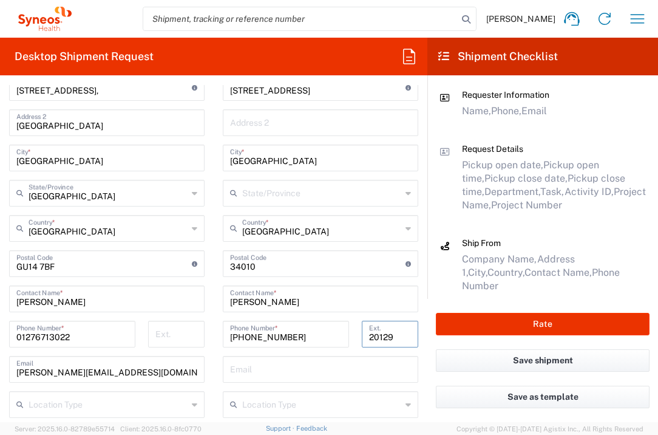
scroll to position [605, 0]
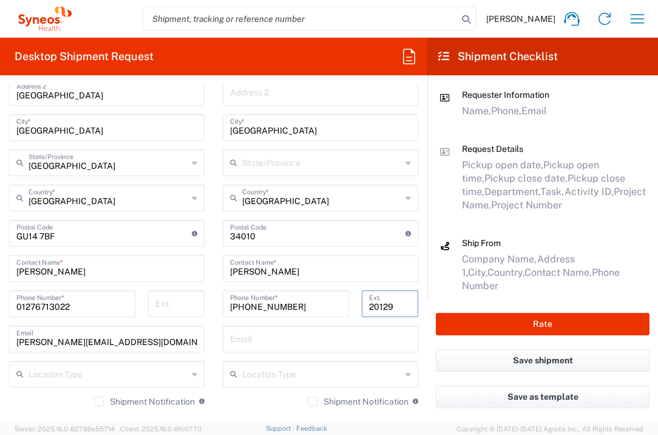
type input "20129"
click at [296, 333] on input "text" at bounding box center [320, 337] width 181 height 21
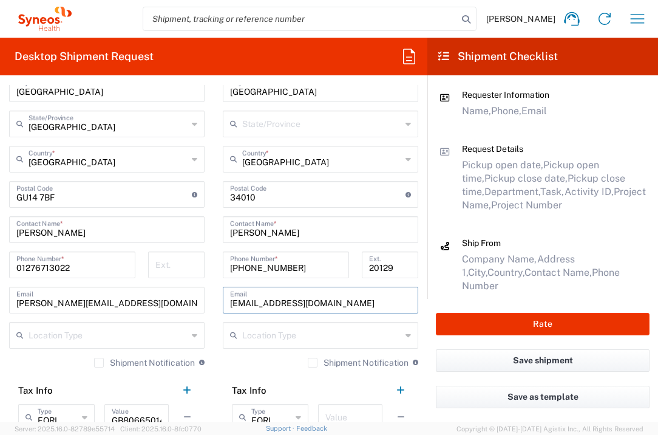
scroll to position [745, 0]
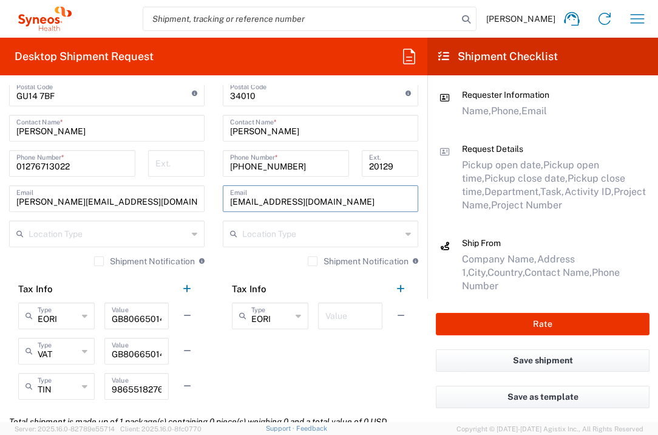
type input "[EMAIL_ADDRESS][DOMAIN_NAME]"
click at [326, 317] on input "text" at bounding box center [351, 314] width 50 height 21
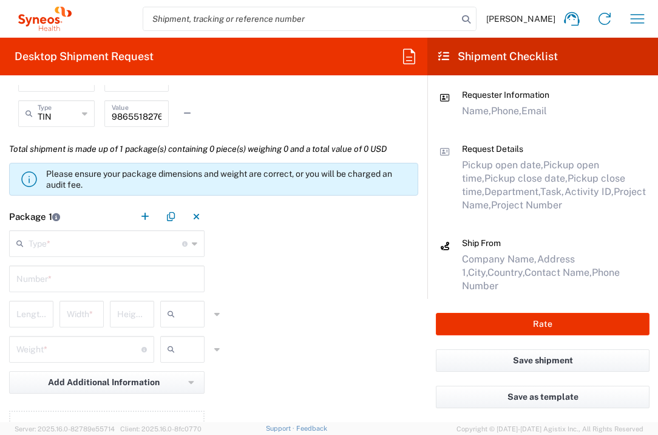
scroll to position [1087, 0]
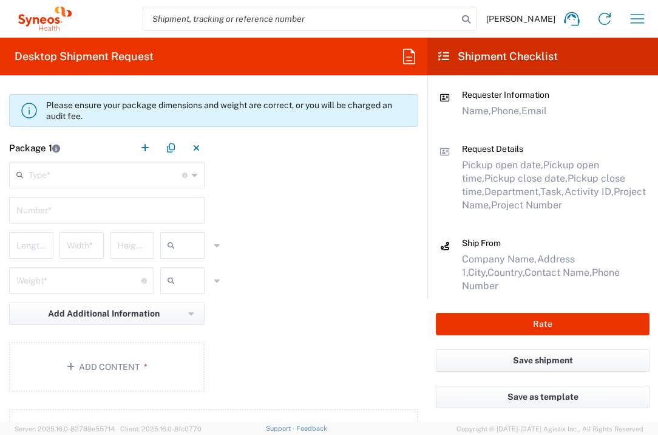
type input "1"
click at [158, 174] on input "text" at bounding box center [106, 173] width 154 height 21
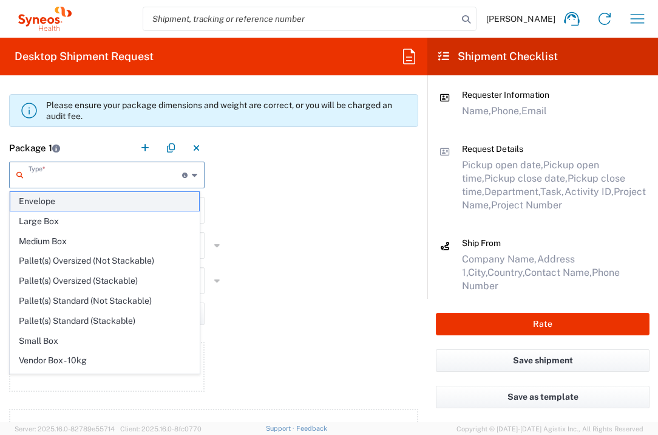
click at [148, 200] on span "Envelope" at bounding box center [104, 201] width 189 height 19
type input "Envelope"
type input "1"
type input "9.5"
type input "12.5"
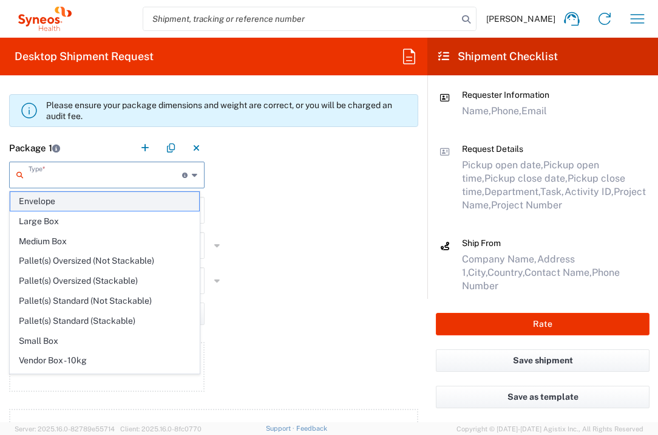
type input "0.25"
type input "in"
type input "0.45"
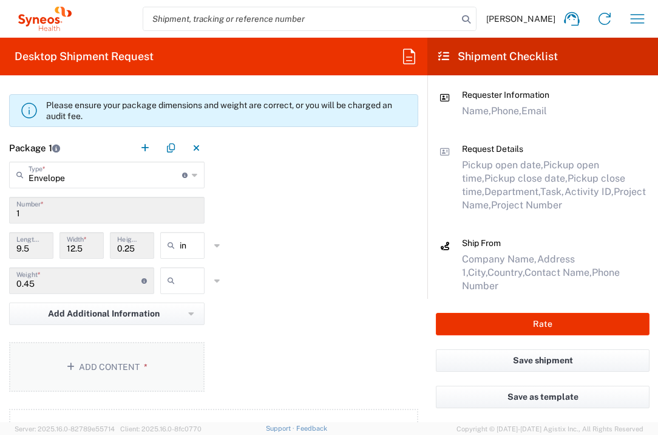
click at [159, 368] on button "Add Content *" at bounding box center [107, 367] width 196 height 50
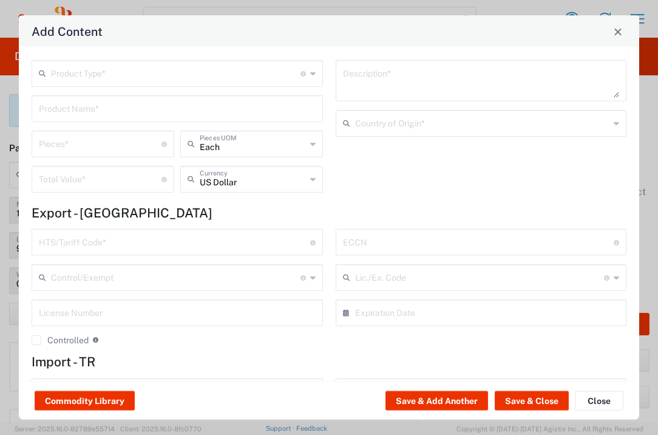
click at [185, 60] on div "Product Type * Document: Paper document generated internally by Syneos, a clien…" at bounding box center [178, 73] width 292 height 27
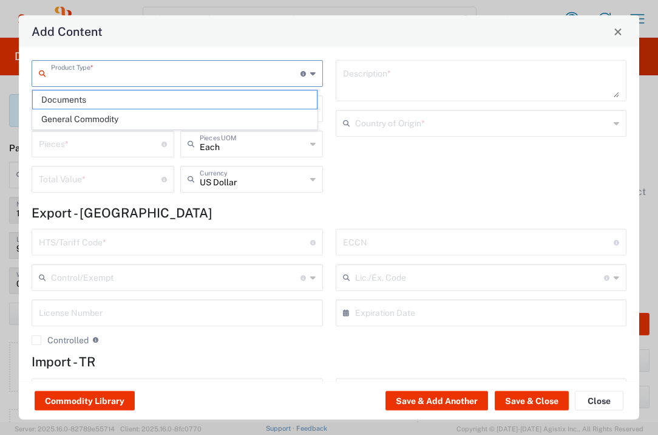
click at [186, 65] on input "text" at bounding box center [176, 72] width 250 height 21
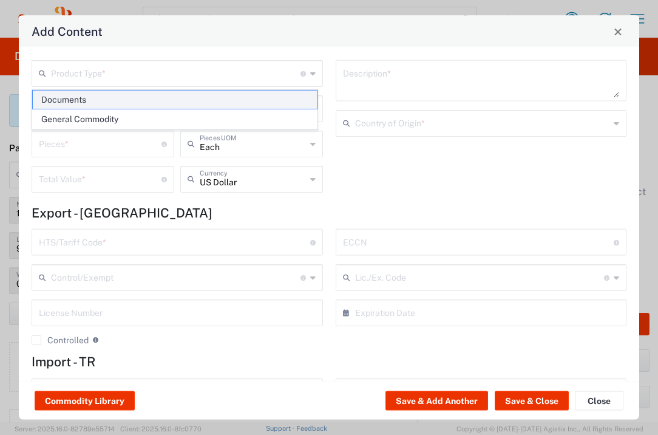
click at [149, 107] on span "Documents" at bounding box center [175, 99] width 284 height 19
type input "Documents"
type input "1"
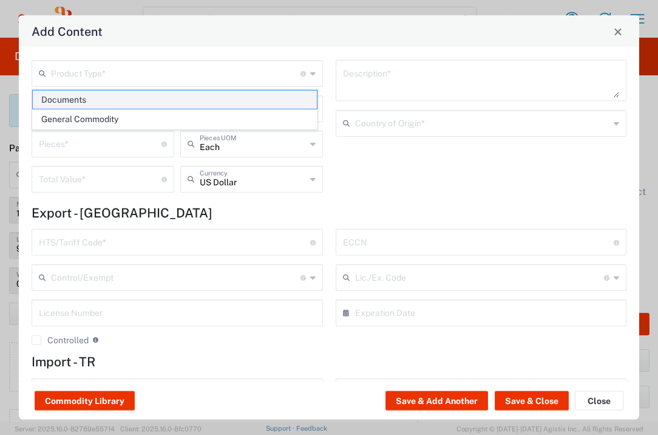
type textarea "Documents"
type input "[GEOGRAPHIC_DATA]"
type input "0000.00.0000"
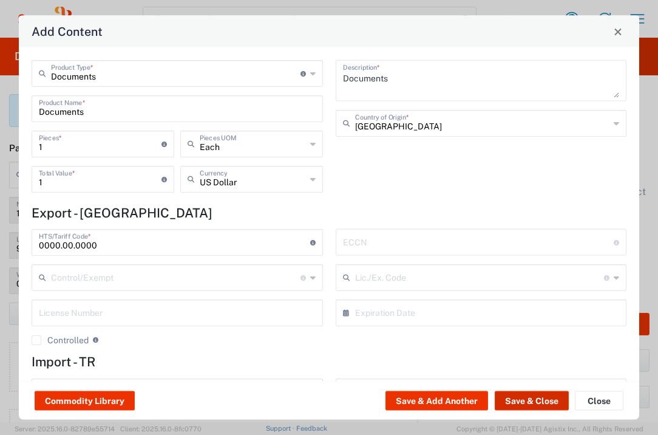
click at [541, 396] on button "Save & Close" at bounding box center [532, 400] width 74 height 19
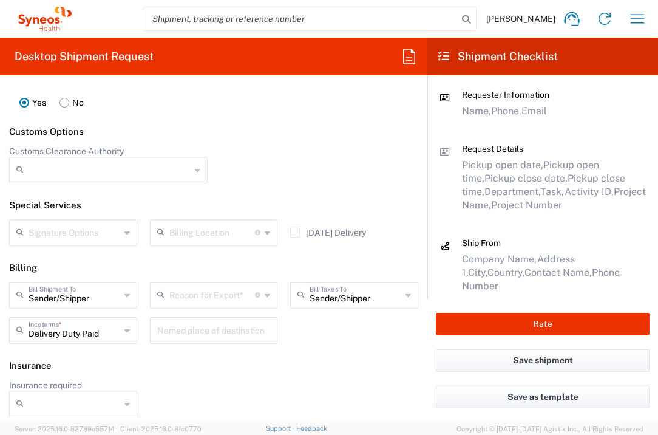
scroll to position [1698, 0]
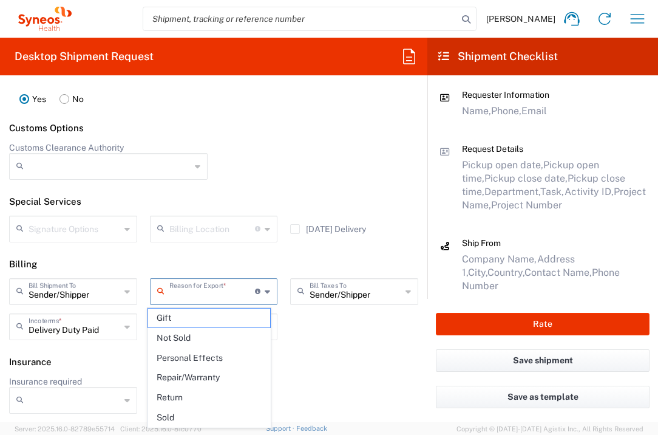
click at [222, 287] on input "text" at bounding box center [212, 290] width 86 height 21
click at [212, 330] on span "Not Sold" at bounding box center [209, 338] width 123 height 19
type input "Not Sold"
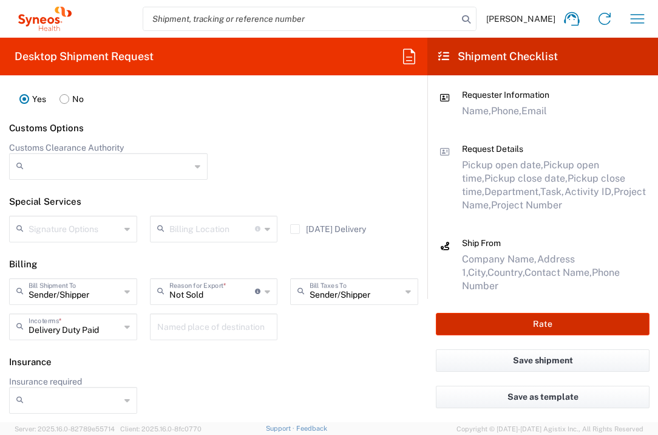
click at [457, 317] on button "Rate" at bounding box center [543, 324] width 214 height 22
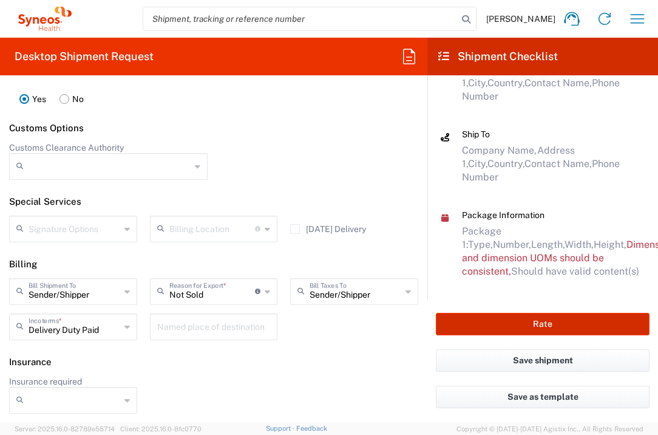
scroll to position [219, 0]
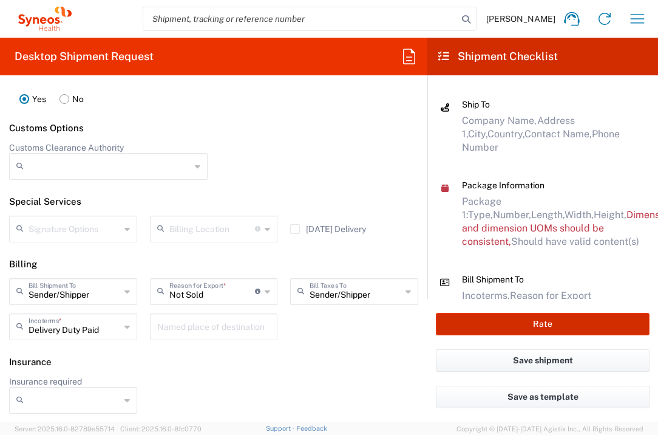
type input "7058299"
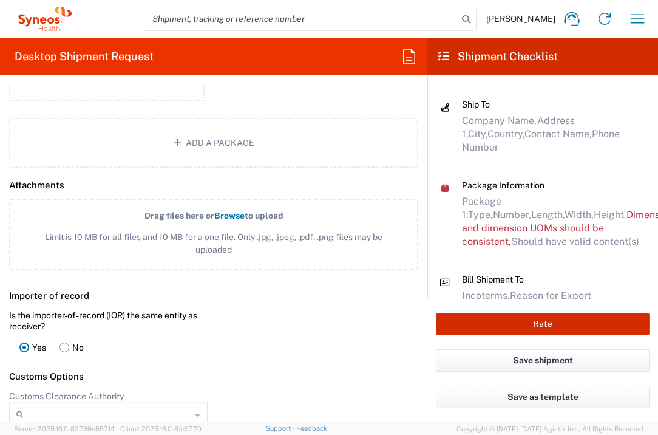
scroll to position [1220, 0]
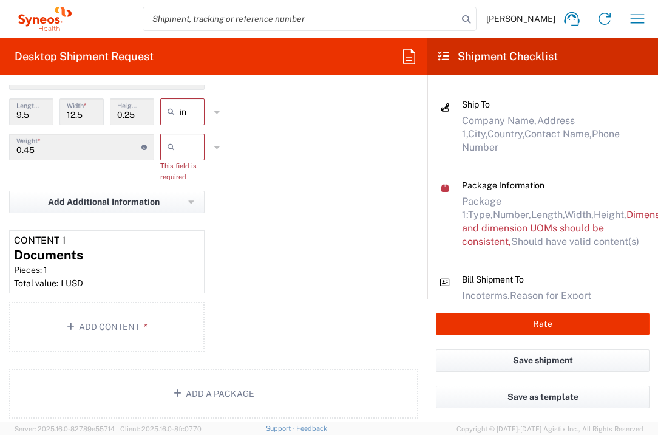
click at [184, 143] on input "text" at bounding box center [195, 146] width 30 height 19
click at [181, 192] on span "lbs" at bounding box center [178, 193] width 41 height 19
type input "lbs"
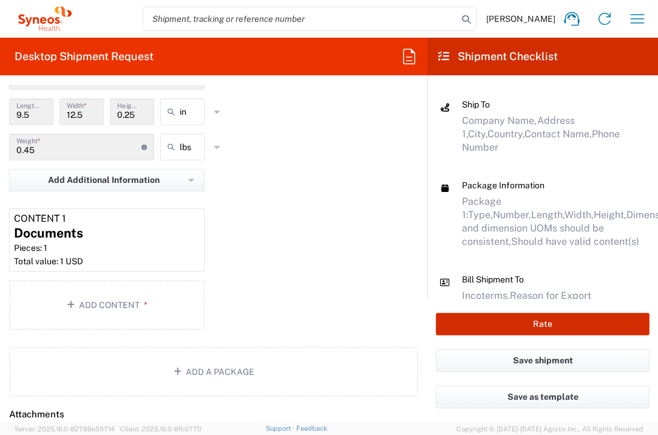
click at [454, 316] on button "Rate" at bounding box center [543, 324] width 214 height 22
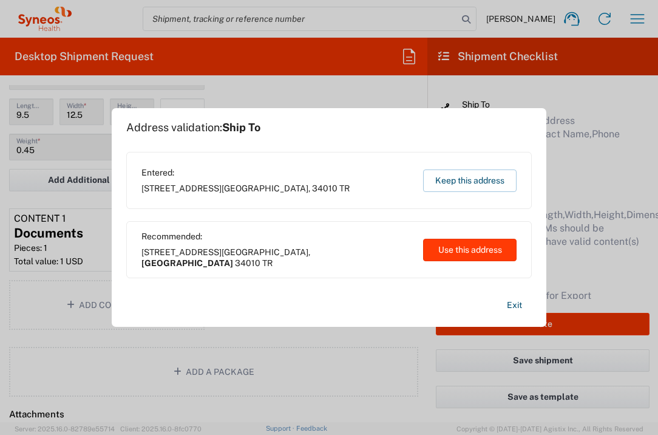
click at [447, 241] on button "Use this address" at bounding box center [470, 250] width 94 height 22
type input "[GEOGRAPHIC_DATA]"
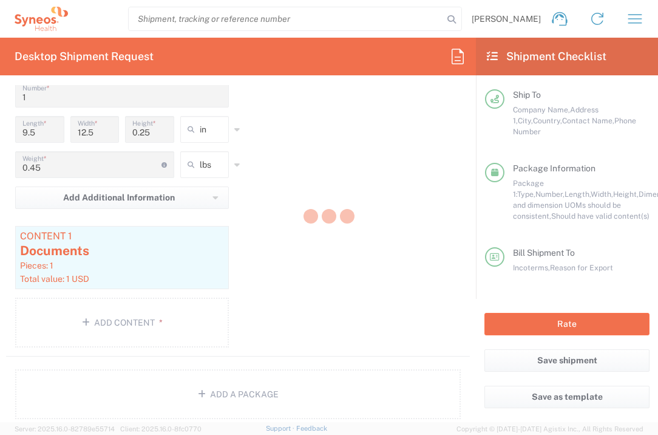
scroll to position [207, 0]
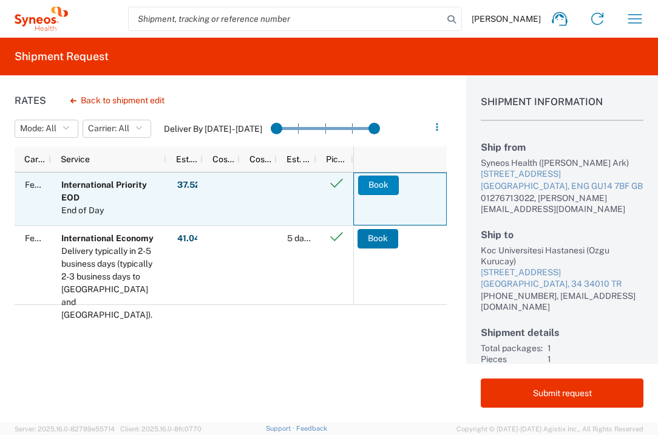
click at [384, 191] on button "Book" at bounding box center [378, 185] width 41 height 19
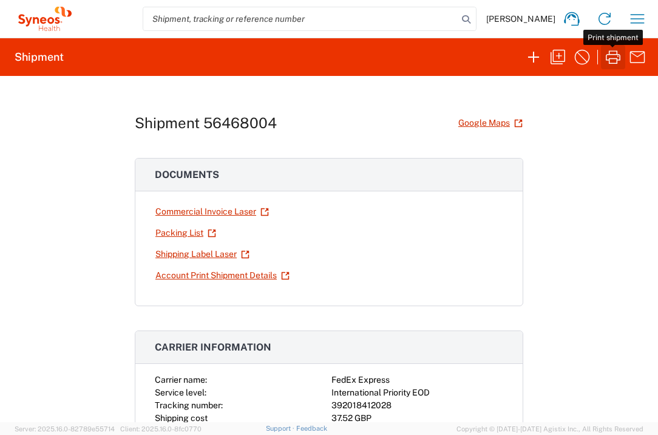
click at [618, 58] on icon "button" at bounding box center [613, 56] width 19 height 19
click at [636, 18] on icon "button" at bounding box center [637, 18] width 19 height 19
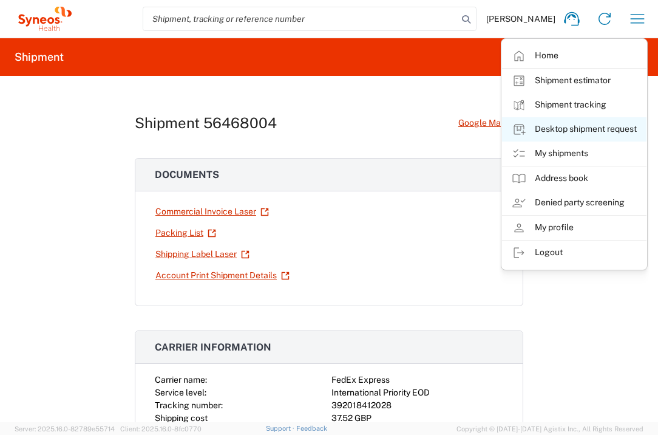
click at [604, 129] on link "Desktop shipment request" at bounding box center [574, 129] width 145 height 24
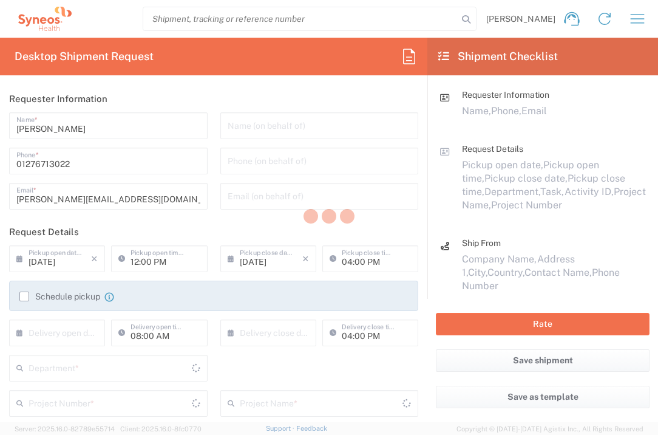
type input "[GEOGRAPHIC_DATA]"
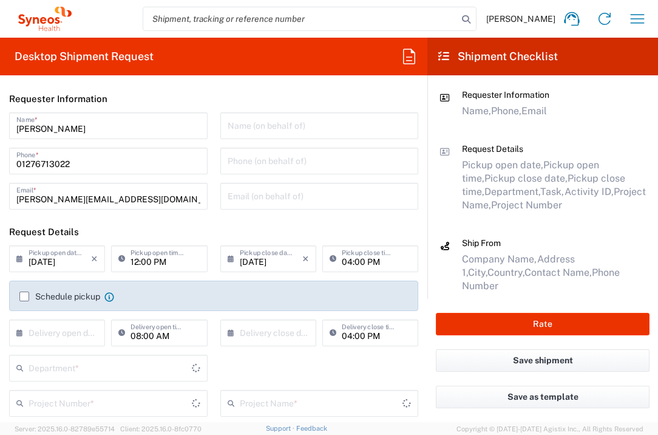
type input "3235"
click at [65, 339] on input "text" at bounding box center [60, 331] width 63 height 21
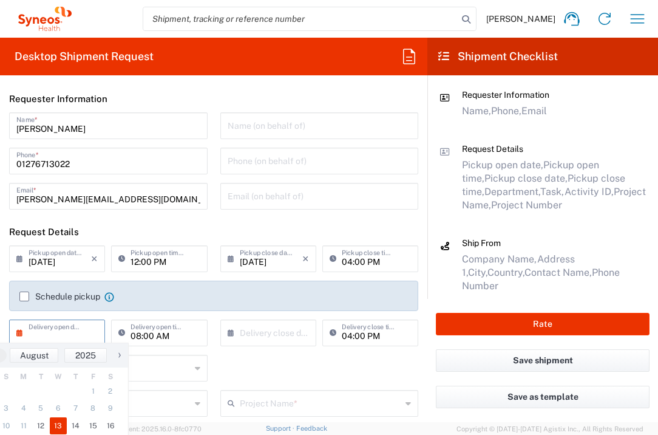
drag, startPoint x: 56, startPoint y: 425, endPoint x: 128, endPoint y: 411, distance: 72.3
click at [56, 425] on span "13" at bounding box center [59, 425] width 18 height 17
type input "[DATE]"
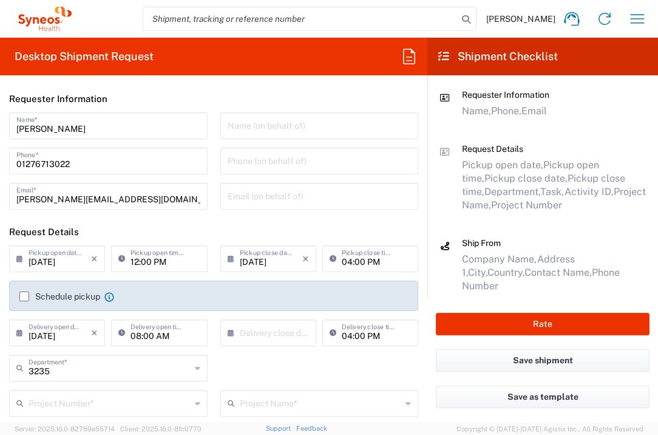
click at [281, 324] on input "text" at bounding box center [271, 331] width 63 height 21
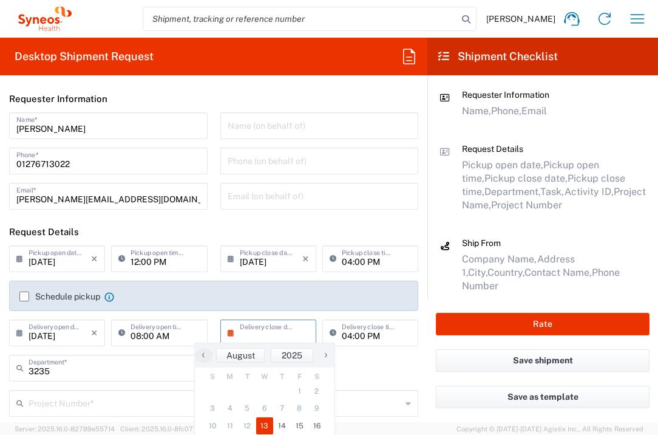
drag, startPoint x: 260, startPoint y: 416, endPoint x: 266, endPoint y: 422, distance: 8.6
click at [266, 422] on span "13" at bounding box center [265, 425] width 18 height 17
type input "[DATE]"
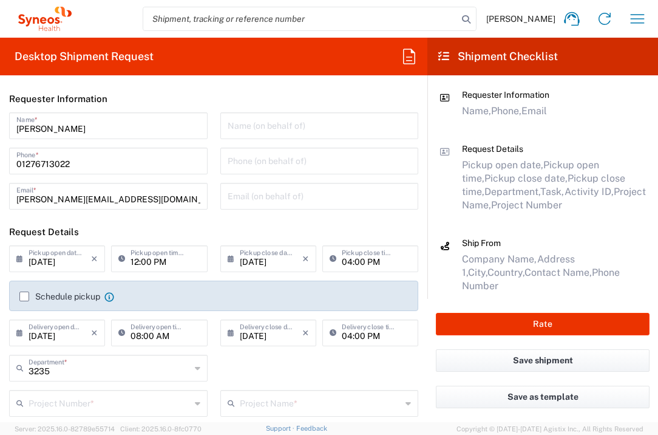
click at [130, 398] on input "text" at bounding box center [110, 402] width 162 height 21
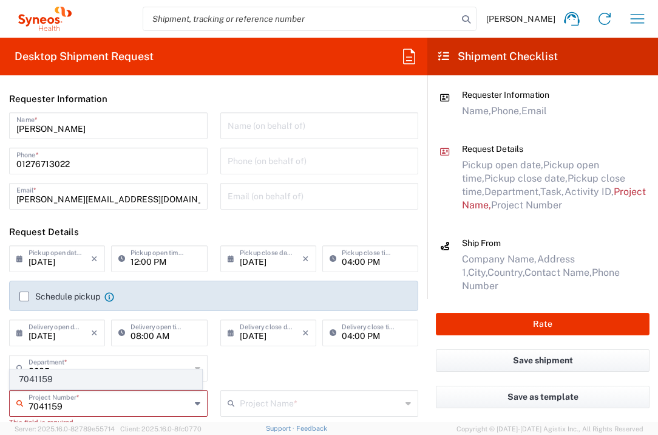
type input "7041159"
click at [133, 383] on span "7041159" at bounding box center [105, 379] width 191 height 19
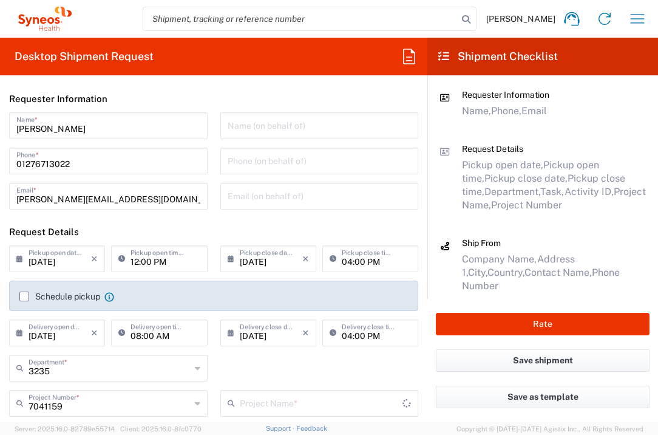
type input "Mirum 7041159"
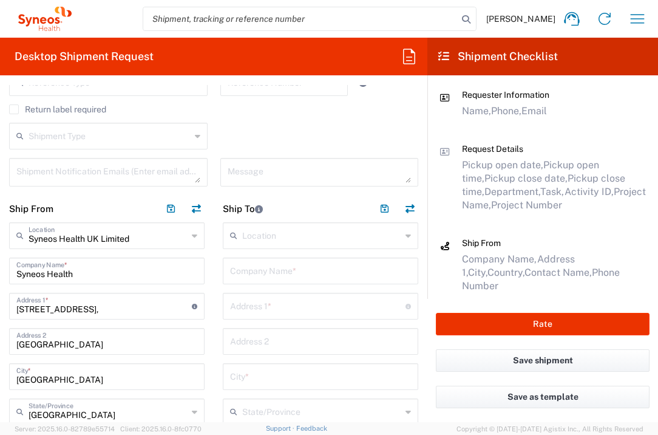
scroll to position [435, 0]
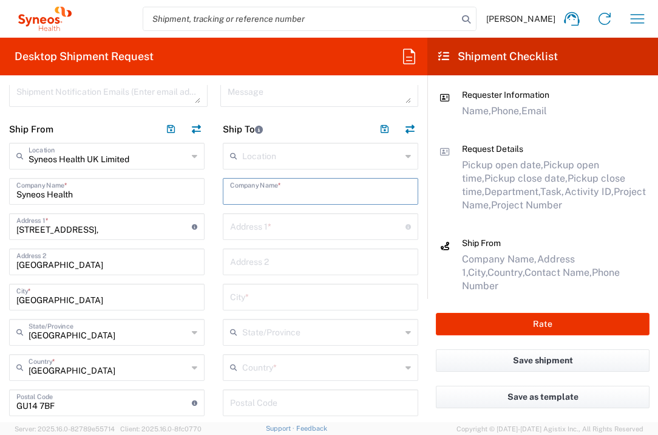
click at [310, 191] on input "text" at bounding box center [320, 190] width 181 height 21
type input "Uni Leipzig AoR, Klinik und Poliklinik fur"
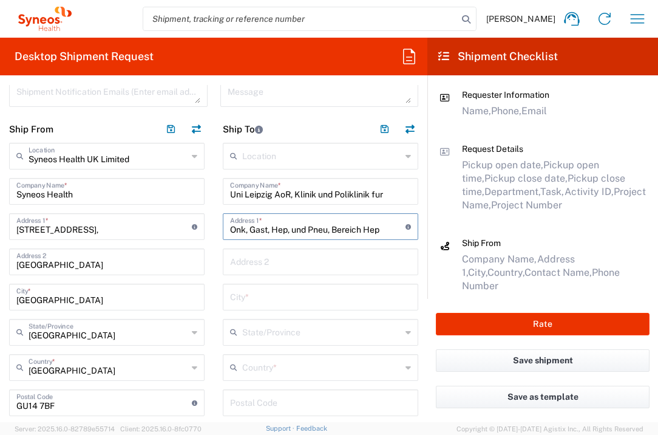
type input "Onk, Gast, Hep, und Pneu, Bereich Hep"
type input "[STREET_ADDRESS]"
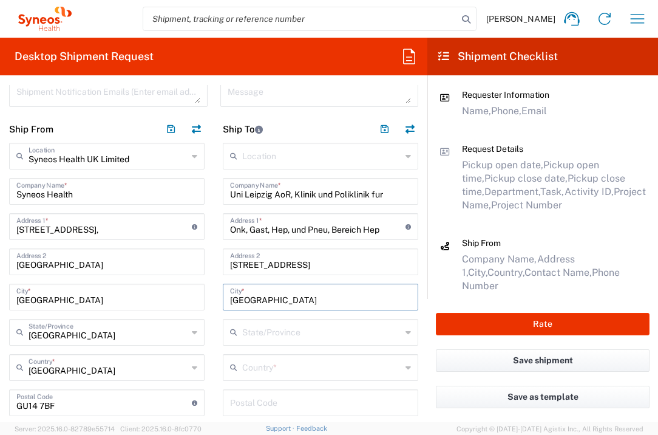
type input "[GEOGRAPHIC_DATA]"
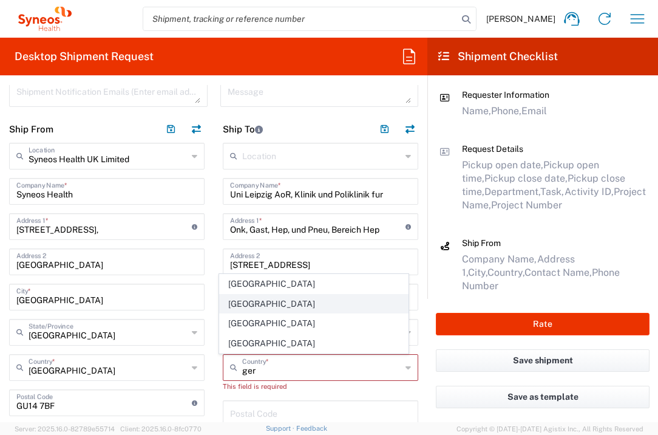
click at [242, 302] on span "[GEOGRAPHIC_DATA]" at bounding box center [314, 304] width 189 height 19
type input "[GEOGRAPHIC_DATA]"
type input "Sender/Shipper"
type input "Delivery Duty Paid"
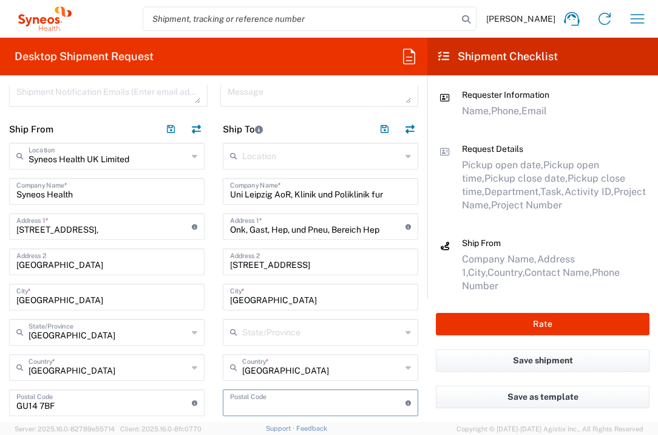
click at [256, 403] on input "undefined" at bounding box center [318, 401] width 176 height 21
type input "[PHONE_NUMBER]"
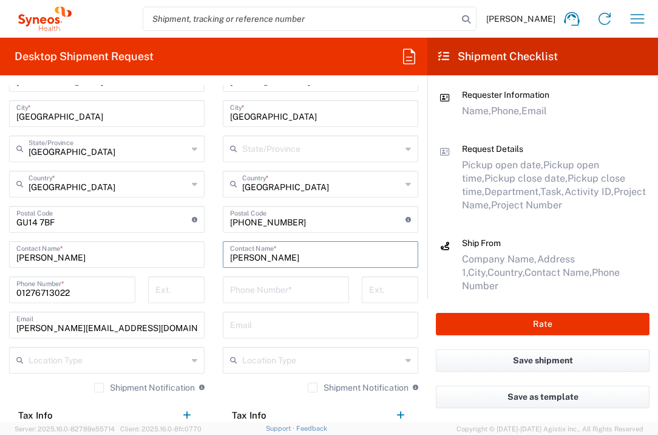
type input "[PERSON_NAME]"
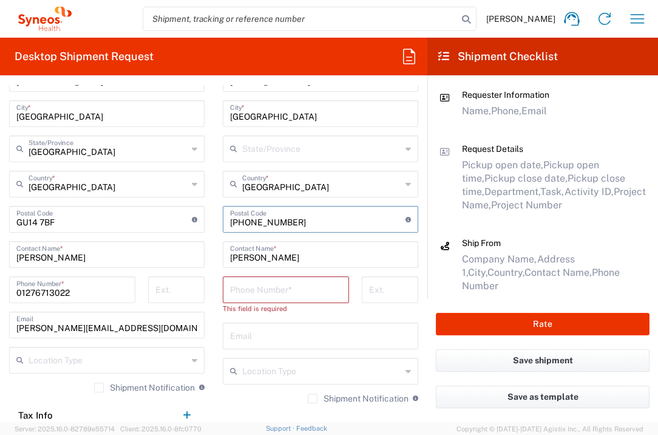
drag, startPoint x: 310, startPoint y: 221, endPoint x: 225, endPoint y: 220, distance: 85.6
click at [225, 220] on div "Postal Code Enter Postal Code here" at bounding box center [321, 219] width 196 height 27
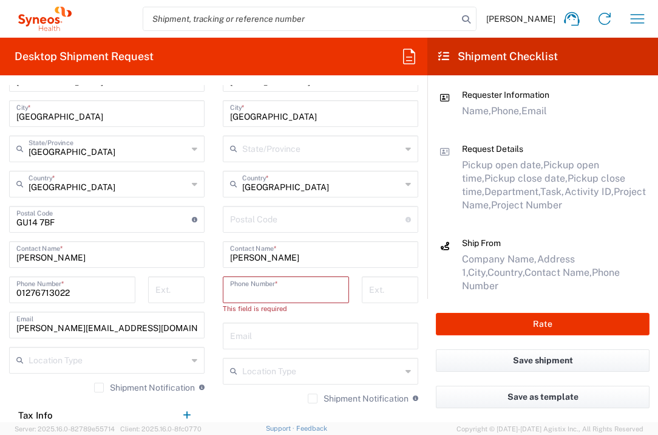
click at [245, 295] on input "tel" at bounding box center [286, 288] width 112 height 21
paste input "[PHONE_NUMBER]"
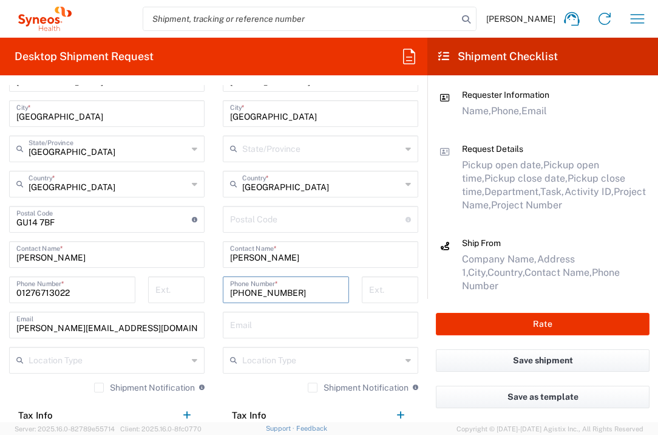
type input "[PHONE_NUMBER]"
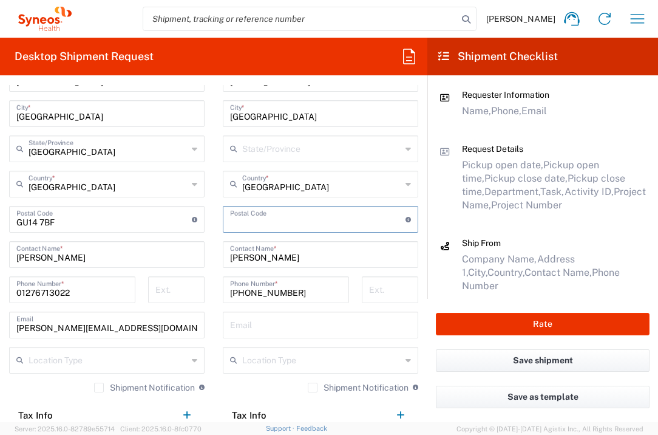
click at [283, 220] on input "undefined" at bounding box center [318, 218] width 176 height 21
type input "04103"
click at [270, 325] on input "text" at bounding box center [320, 323] width 181 height 21
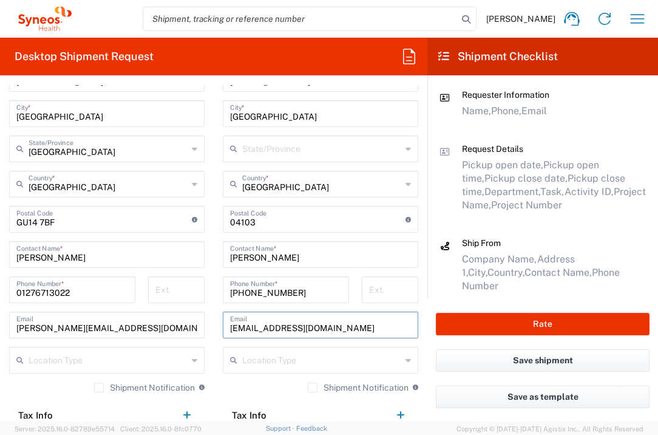
scroll to position [773, 0]
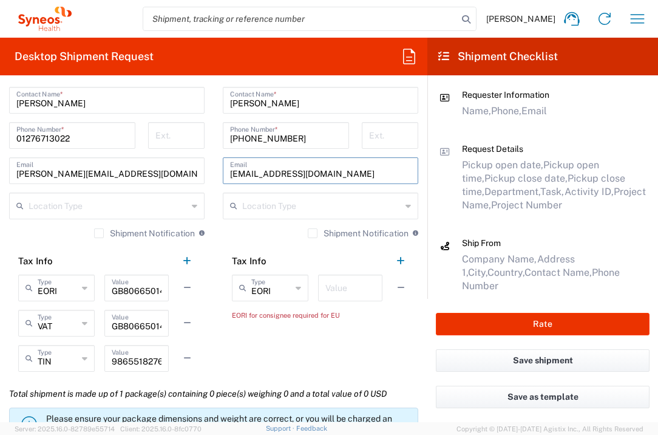
type input "[EMAIL_ADDRESS][DOMAIN_NAME]"
click at [330, 284] on input "text" at bounding box center [351, 286] width 50 height 21
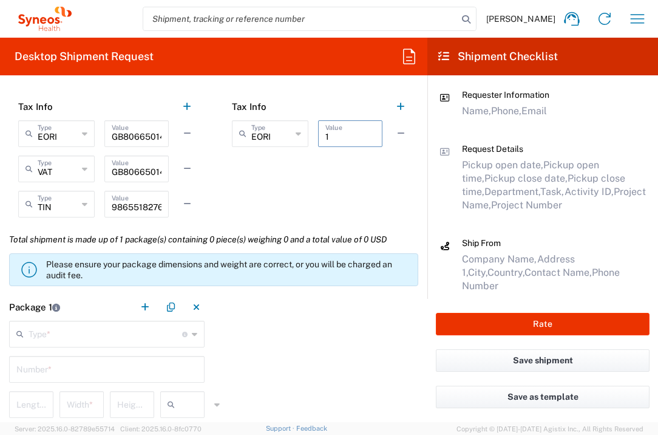
scroll to position [1046, 0]
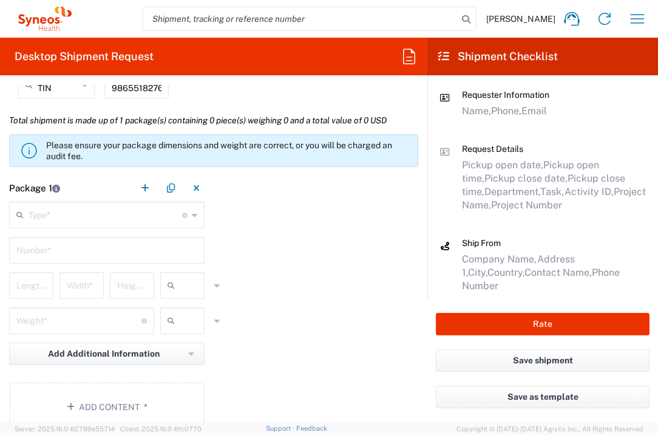
type input "1"
click at [155, 220] on input "text" at bounding box center [106, 213] width 154 height 21
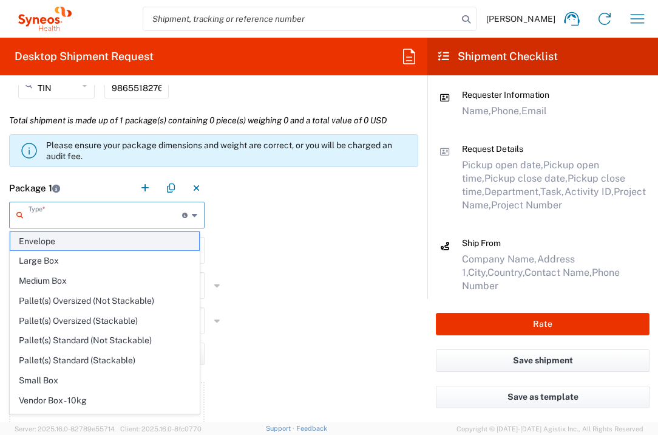
click at [135, 245] on span "Envelope" at bounding box center [104, 241] width 189 height 19
type input "Envelope"
type input "1"
type input "9.5"
type input "12.5"
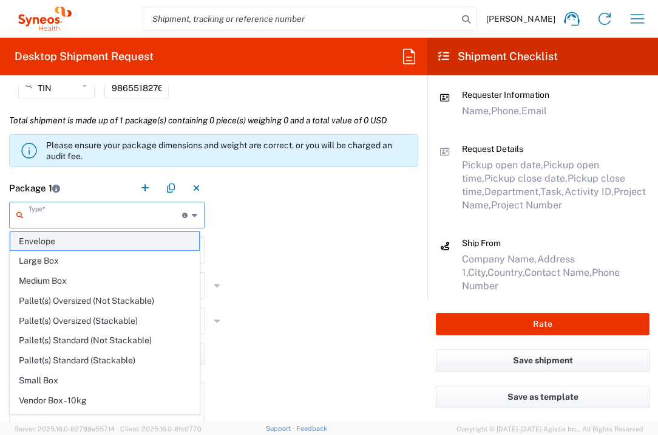
type input "0.25"
type input "in"
type input "0.45"
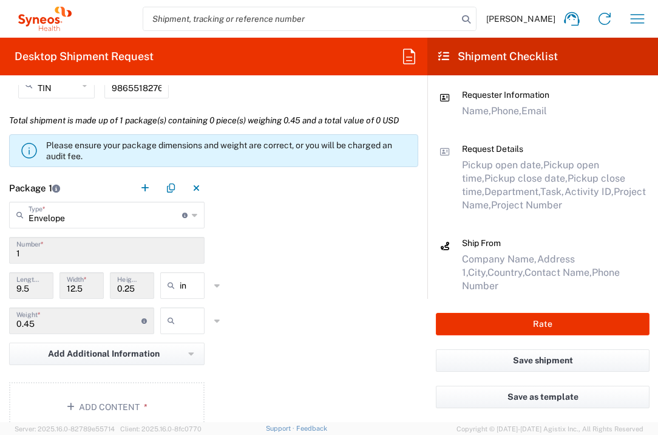
click at [180, 318] on input "text" at bounding box center [195, 320] width 30 height 19
click at [180, 369] on span "lbs" at bounding box center [178, 366] width 41 height 19
type input "lbs"
click at [120, 393] on button "Add Content *" at bounding box center [107, 407] width 196 height 50
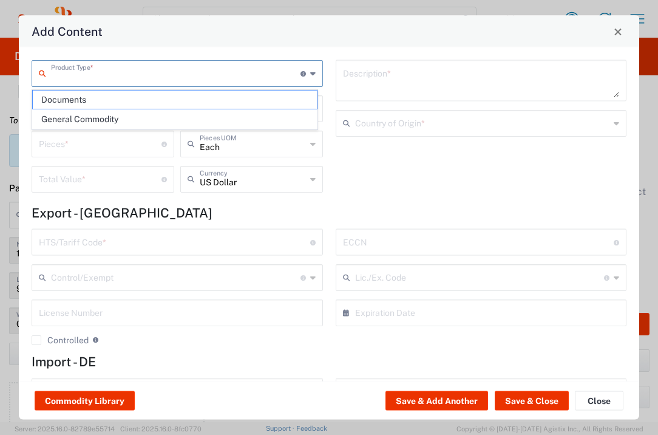
click at [190, 76] on input "text" at bounding box center [176, 72] width 250 height 21
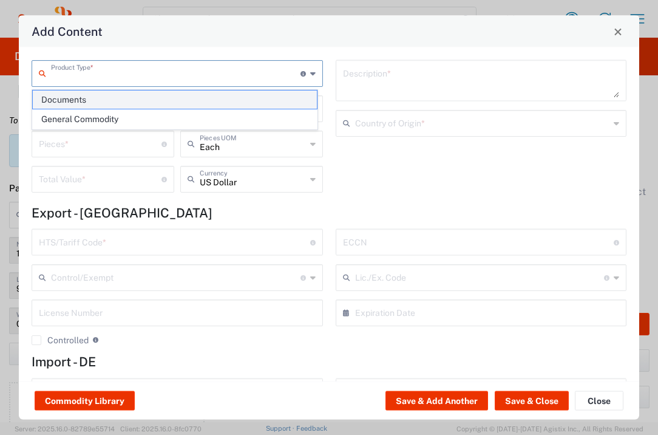
click at [183, 93] on span "Documents" at bounding box center [175, 99] width 284 height 19
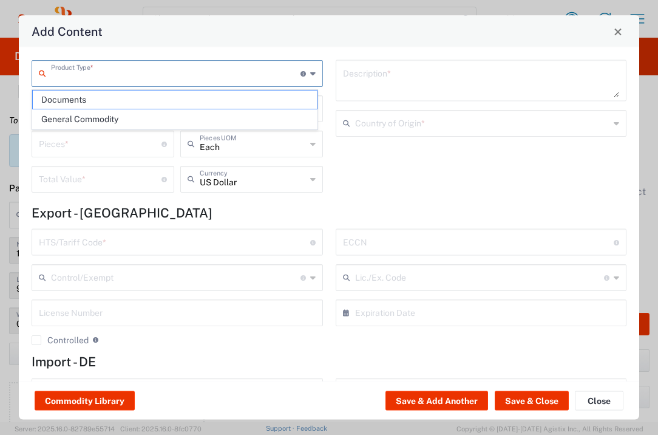
type input "Documents"
type input "1"
type textarea "Documents"
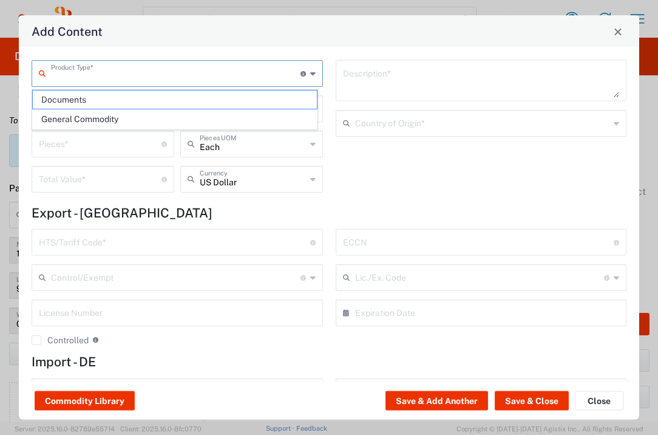
type input "[GEOGRAPHIC_DATA]"
type input "0000.00.0000"
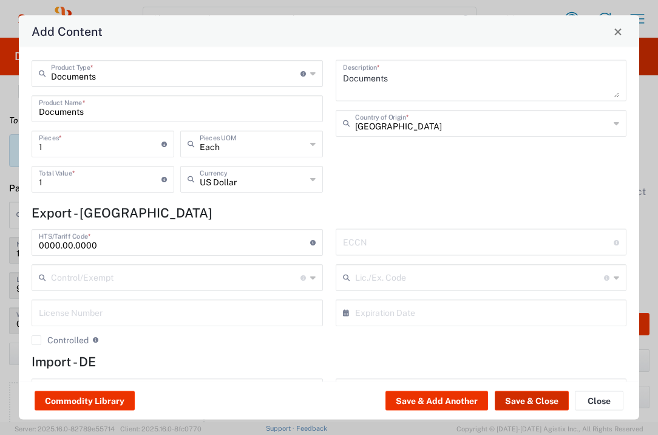
click at [515, 401] on button "Save & Close" at bounding box center [532, 400] width 74 height 19
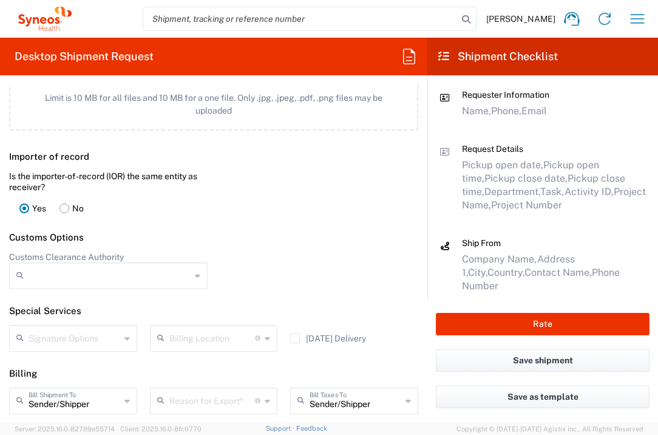
scroll to position [1698, 0]
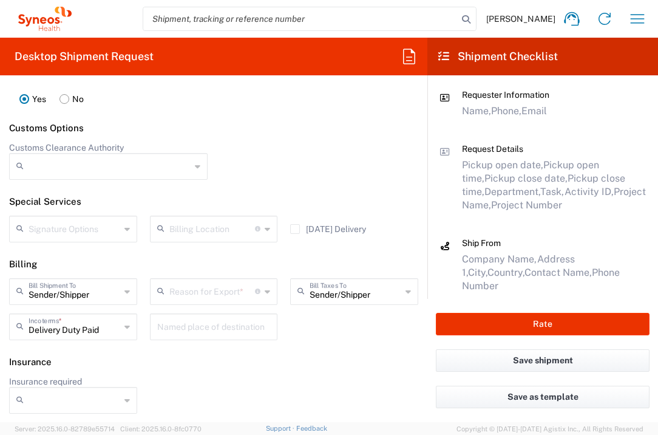
click at [215, 295] on input "text" at bounding box center [212, 290] width 86 height 21
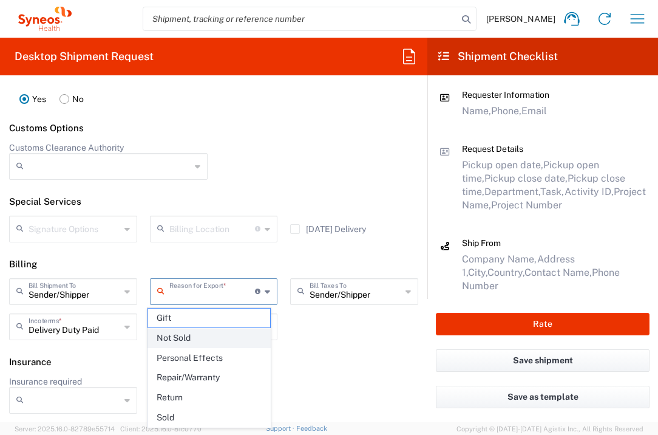
click at [192, 334] on span "Not Sold" at bounding box center [209, 338] width 123 height 19
type input "Not Sold"
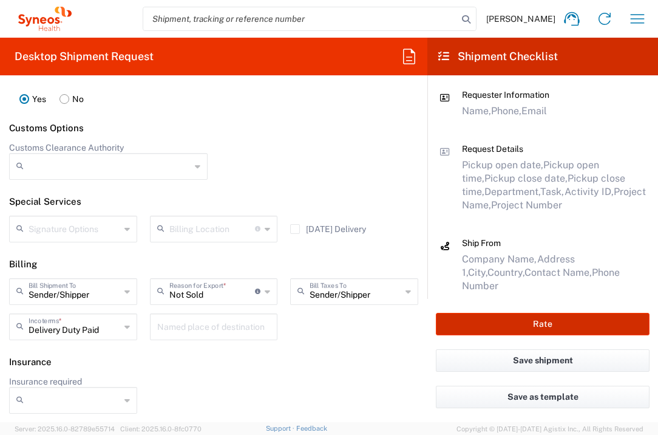
click at [464, 320] on button "Rate" at bounding box center [543, 324] width 214 height 22
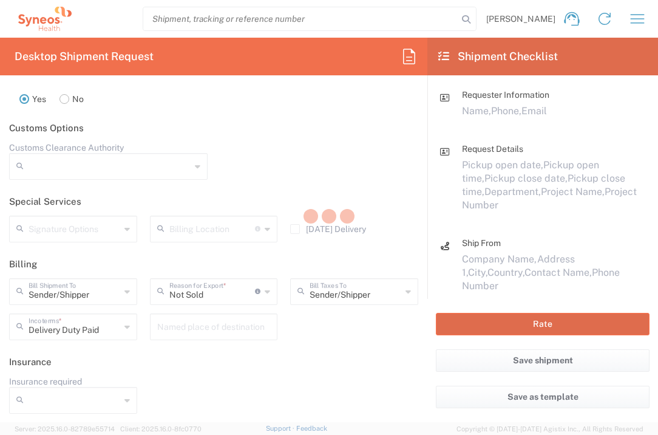
type input "7041159"
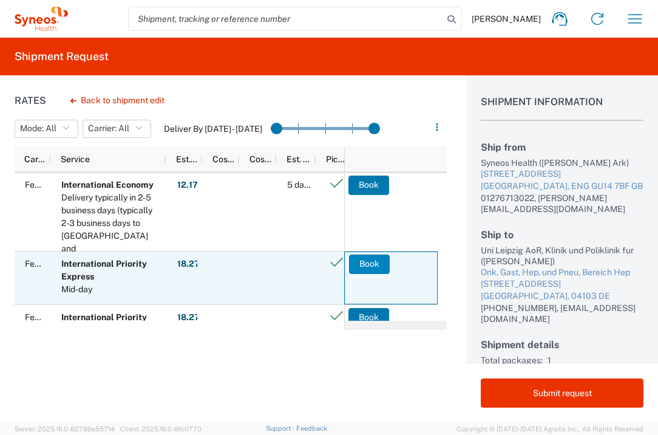
click at [359, 267] on button "Book" at bounding box center [369, 263] width 41 height 19
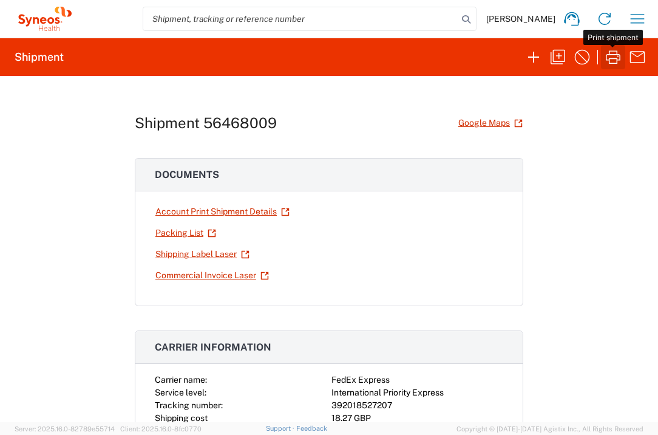
click at [616, 56] on icon "button" at bounding box center [613, 56] width 19 height 19
click at [644, 20] on icon "button" at bounding box center [637, 18] width 19 height 19
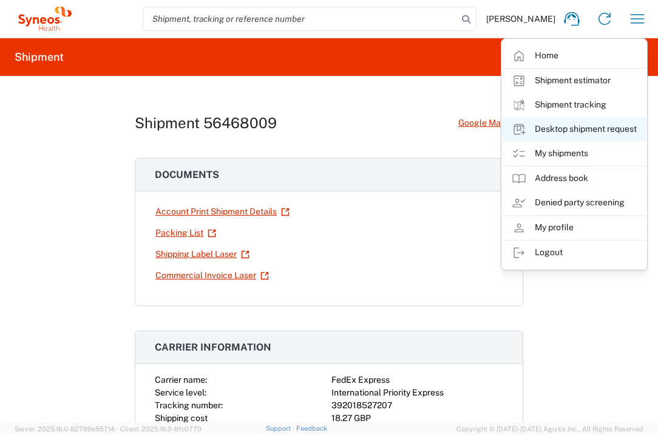
click at [599, 130] on link "Desktop shipment request" at bounding box center [574, 129] width 145 height 24
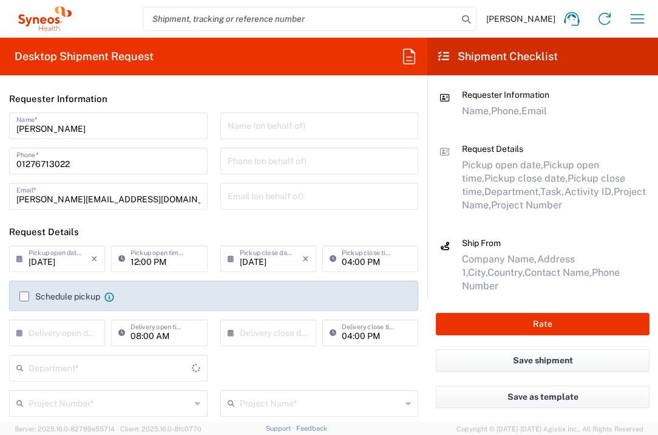
type input "[GEOGRAPHIC_DATA]"
type input "3235"
click at [82, 329] on input "text" at bounding box center [60, 331] width 63 height 21
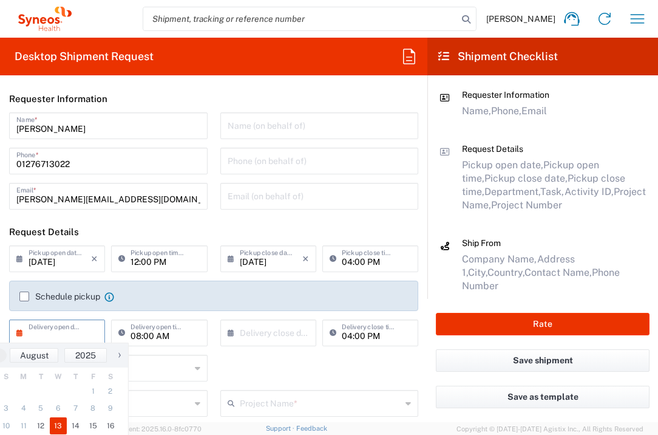
drag, startPoint x: 57, startPoint y: 426, endPoint x: 61, endPoint y: 419, distance: 8.1
click at [57, 426] on span "13" at bounding box center [59, 425] width 18 height 17
type input "[DATE]"
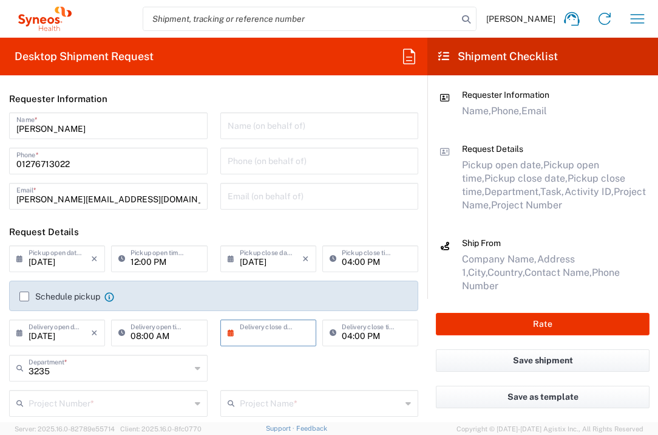
click at [253, 329] on input "text" at bounding box center [271, 331] width 63 height 21
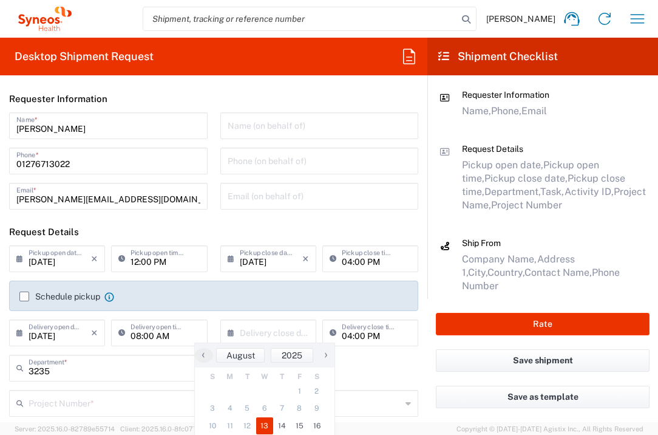
click at [265, 429] on span "13" at bounding box center [265, 425] width 18 height 17
type input "[DATE]"
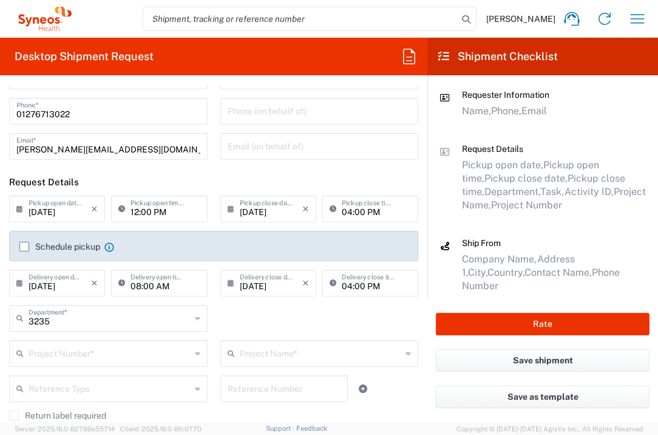
scroll to position [86, 0]
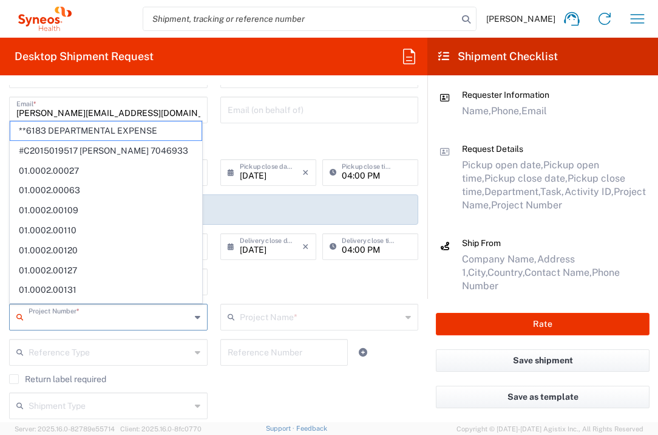
click at [131, 313] on input "text" at bounding box center [110, 315] width 162 height 21
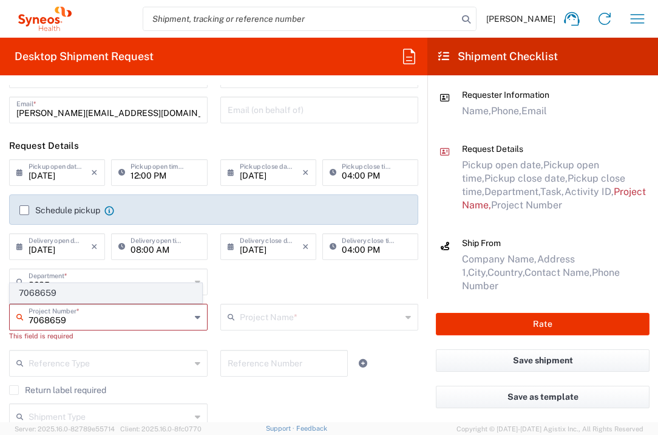
type input "7068659"
click at [98, 293] on span "7068659" at bounding box center [105, 293] width 191 height 19
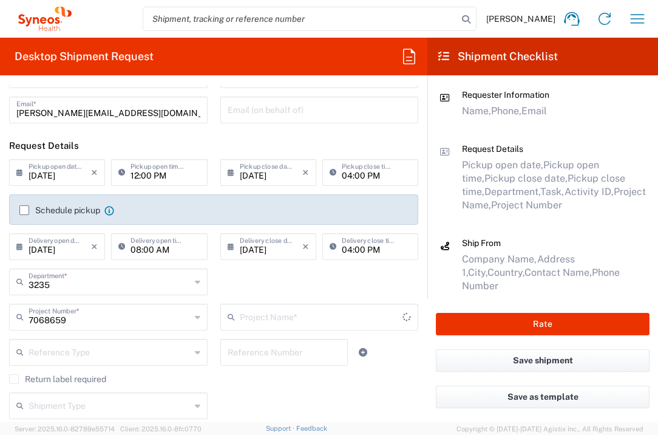
type input "Alvotech 7068659"
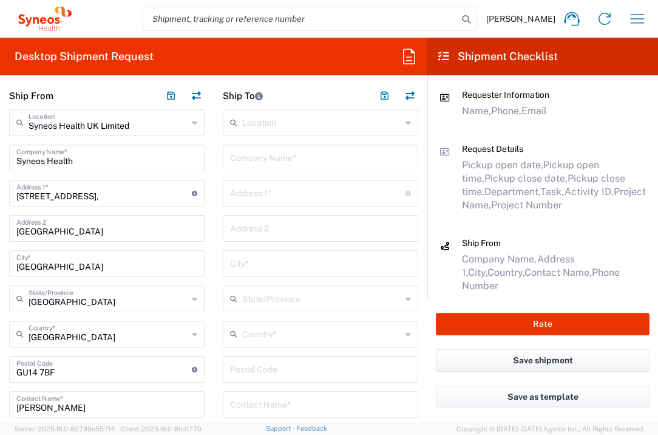
scroll to position [455, 0]
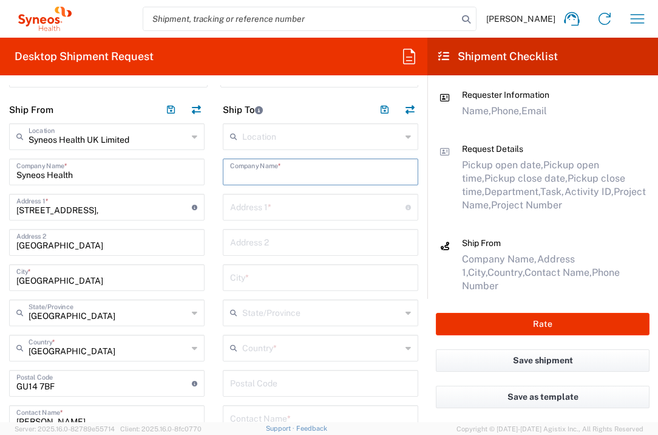
click at [252, 175] on input "text" at bounding box center [320, 170] width 181 height 21
type input "Multiprofile Hospital for Active Treatment"
type input "Trakia EOOD"
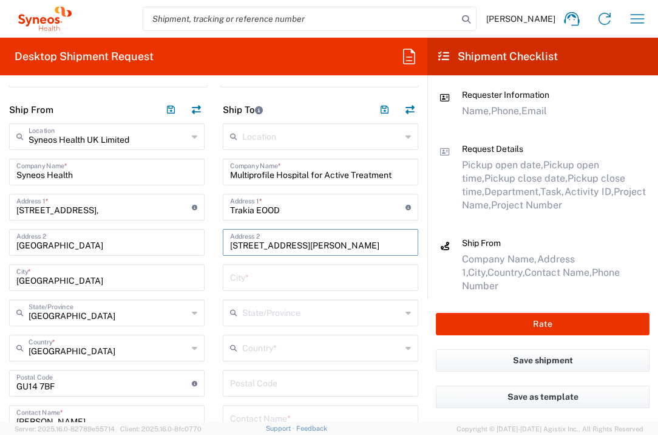
type input "[STREET_ADDRESS][PERSON_NAME]"
type input "Stara Zagora"
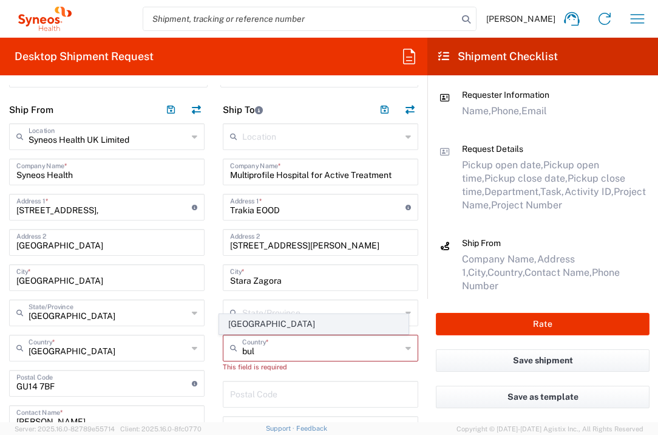
click at [235, 319] on span "[GEOGRAPHIC_DATA]" at bounding box center [314, 324] width 189 height 19
type input "[GEOGRAPHIC_DATA]"
type input "Sender/Shipper"
type input "Delivery Duty Paid"
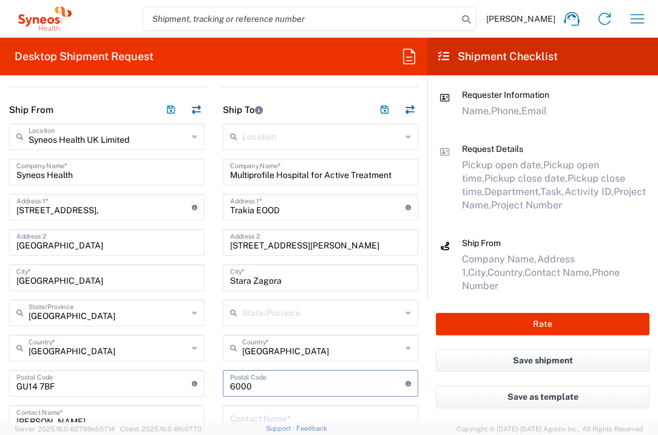
type input "6000"
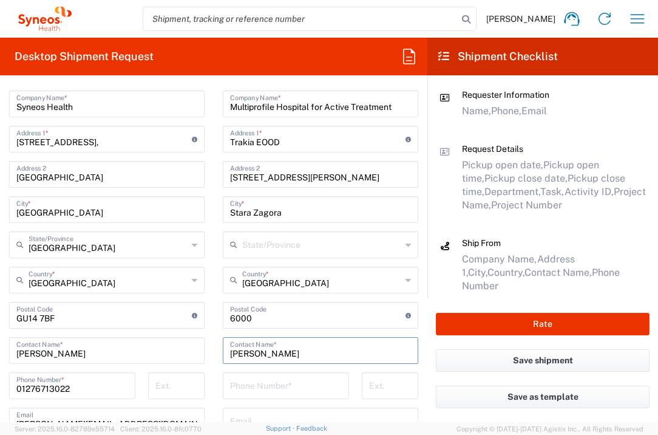
scroll to position [524, 0]
type input "[PERSON_NAME]"
type input "[PHONE_NUMBER]"
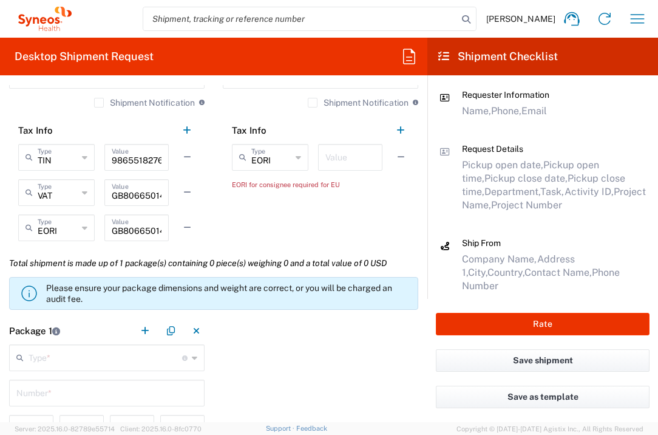
scroll to position [837, 0]
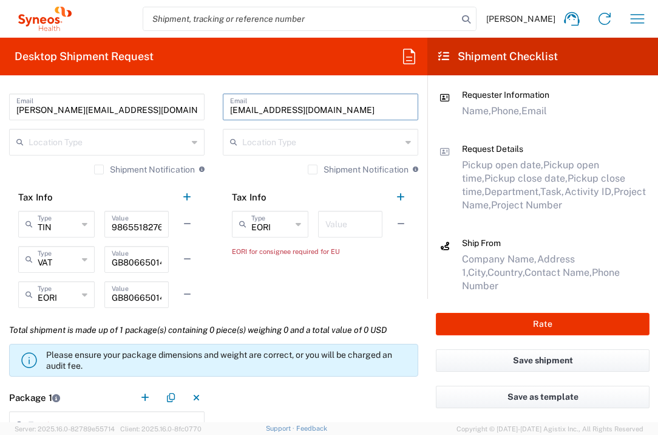
type input "[EMAIL_ADDRESS][DOMAIN_NAME]"
click at [363, 221] on input "text" at bounding box center [351, 223] width 50 height 21
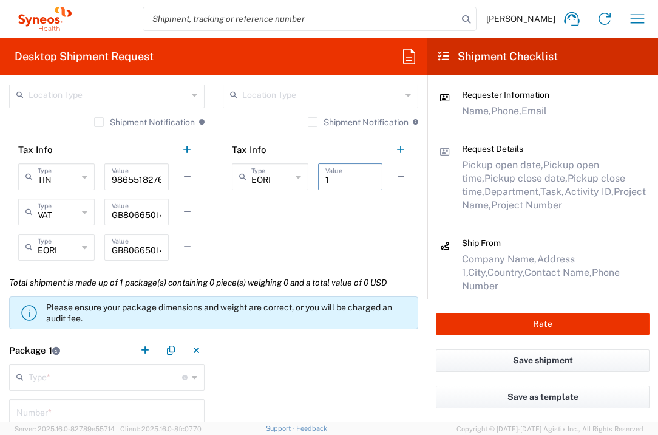
scroll to position [987, 0]
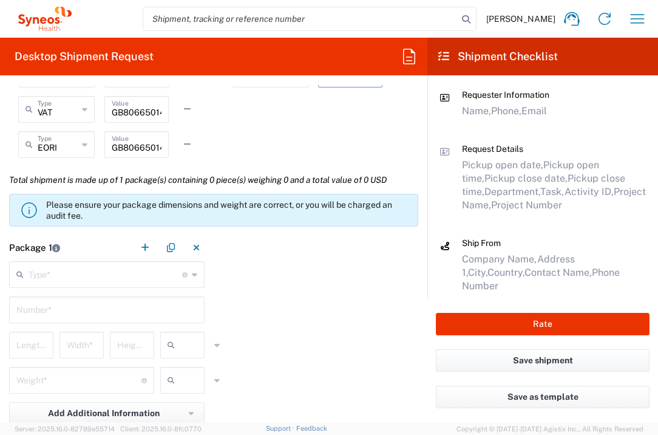
type input "1"
click at [143, 280] on input "text" at bounding box center [106, 273] width 154 height 21
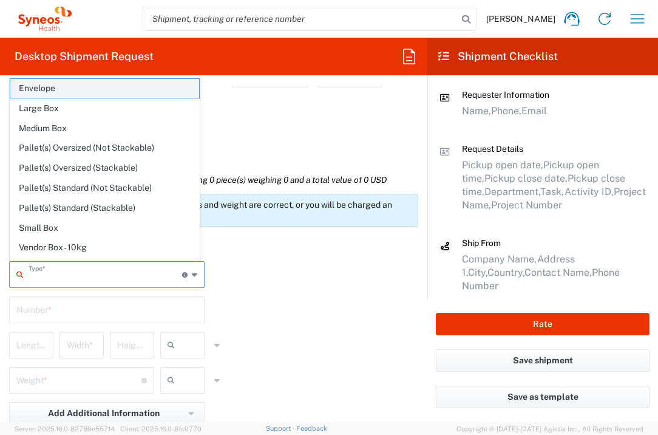
click at [92, 83] on span "Envelope" at bounding box center [104, 88] width 189 height 19
type input "Envelope"
type input "1"
type input "9.5"
type input "12.5"
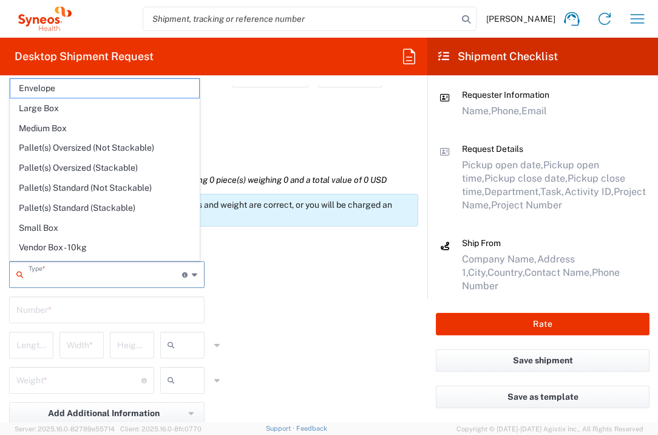
type input "0.25"
type input "in"
type input "0.45"
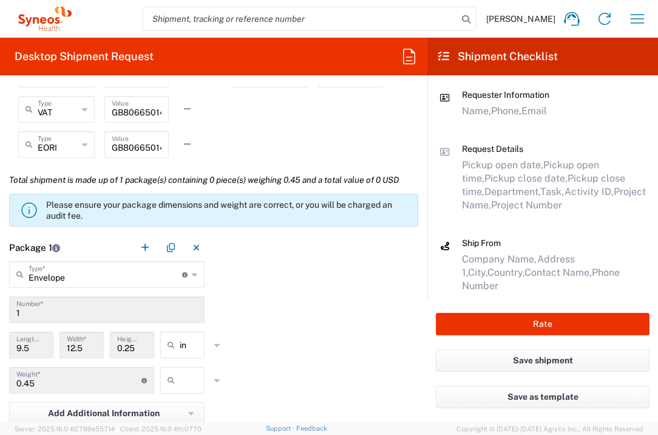
click at [187, 384] on input "text" at bounding box center [195, 379] width 30 height 19
click at [185, 420] on span "lbs" at bounding box center [178, 426] width 41 height 19
type input "lbs"
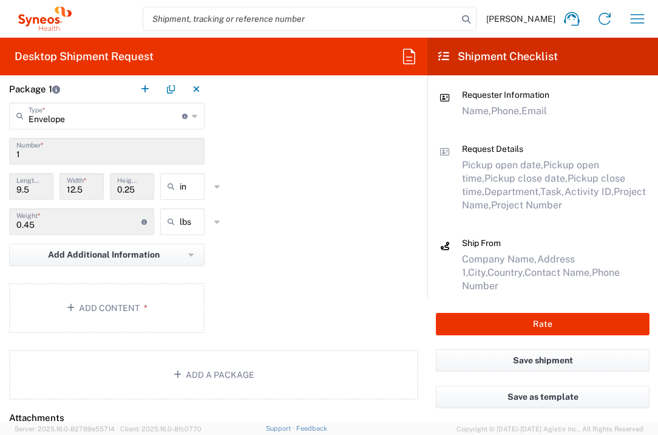
scroll to position [1149, 0]
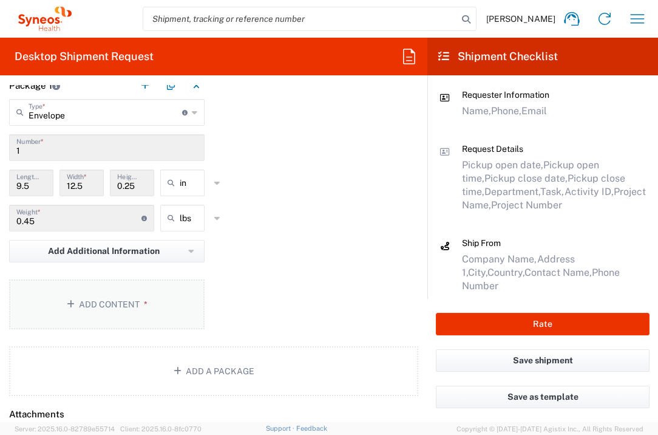
click at [137, 293] on button "Add Content *" at bounding box center [107, 304] width 196 height 50
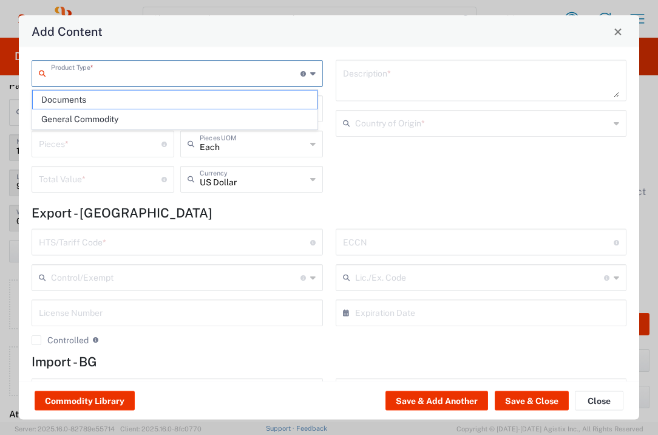
click at [189, 77] on input "text" at bounding box center [176, 72] width 250 height 21
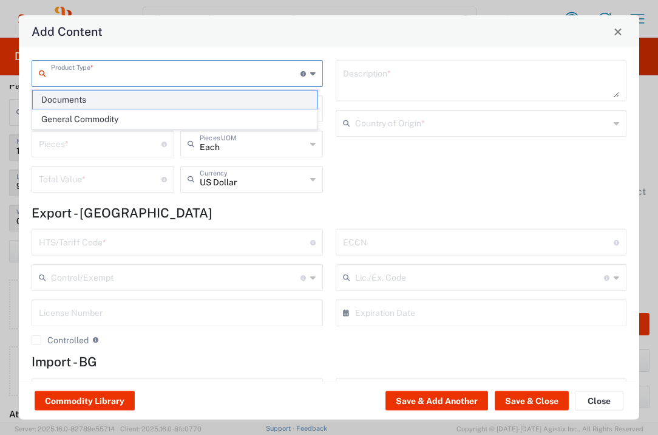
click at [157, 98] on span "Documents" at bounding box center [175, 99] width 284 height 19
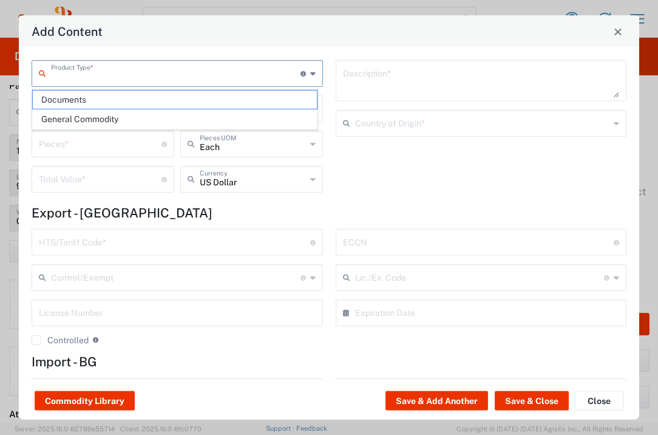
type input "Documents"
type input "1"
type textarea "Documents"
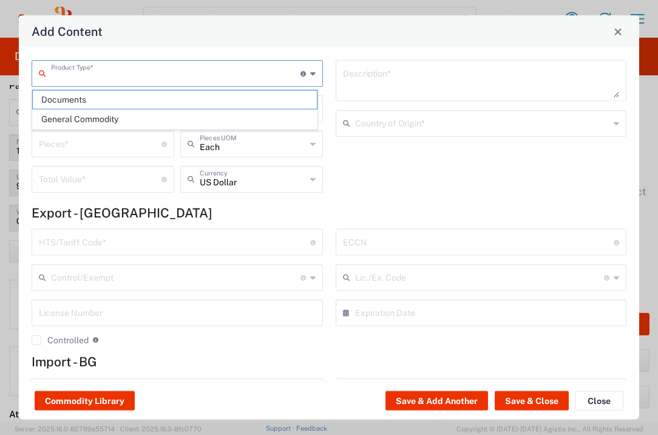
type input "[GEOGRAPHIC_DATA]"
type input "0000.00.0000"
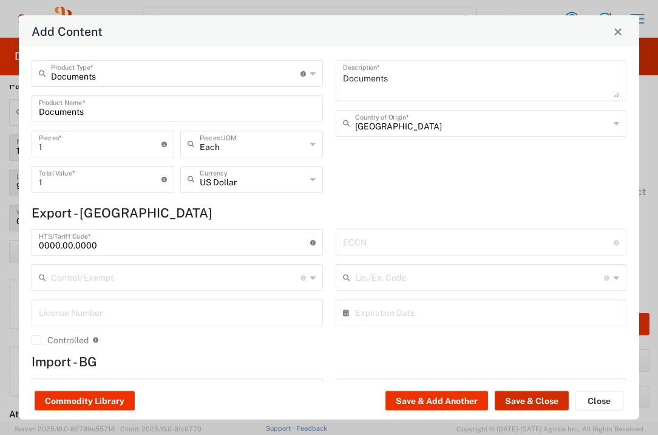
click at [530, 394] on button "Save & Close" at bounding box center [532, 400] width 74 height 19
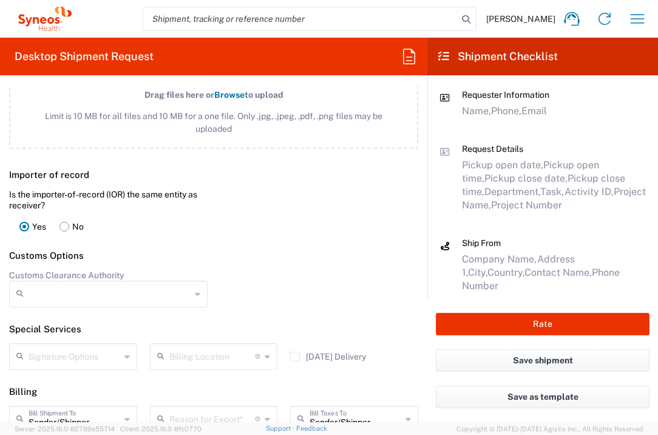
scroll to position [1698, 0]
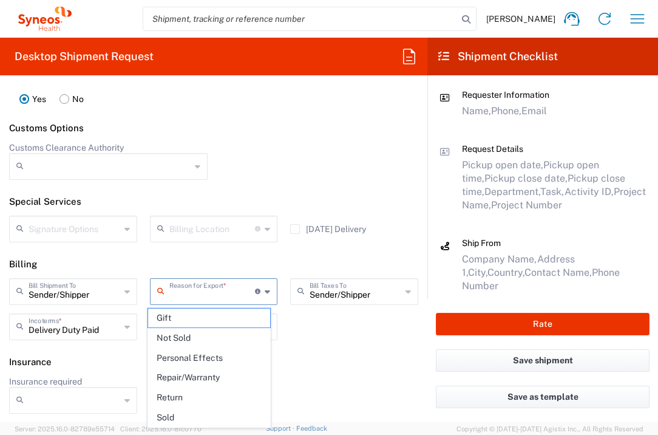
click at [225, 293] on input "text" at bounding box center [212, 290] width 86 height 21
click at [211, 336] on span "Not Sold" at bounding box center [209, 338] width 123 height 19
type input "Not Sold"
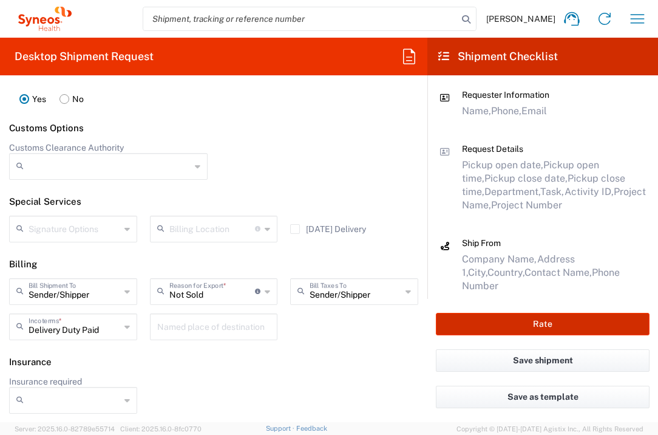
click at [457, 319] on button "Rate" at bounding box center [543, 324] width 214 height 22
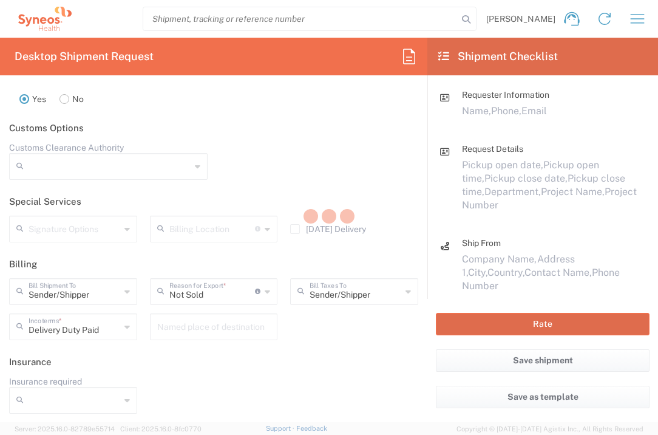
type input "7068659"
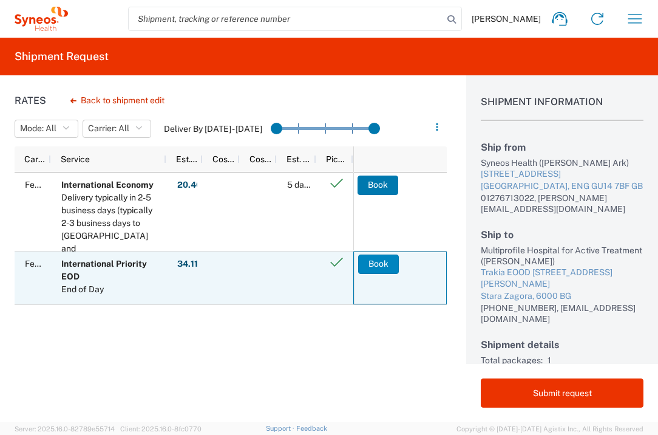
click at [374, 265] on button "Book" at bounding box center [378, 263] width 41 height 19
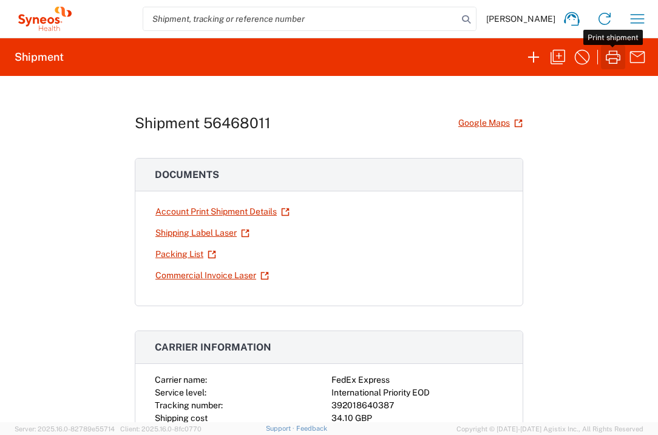
click at [615, 61] on icon "button" at bounding box center [613, 56] width 19 height 19
